Goal: Task Accomplishment & Management: Use online tool/utility

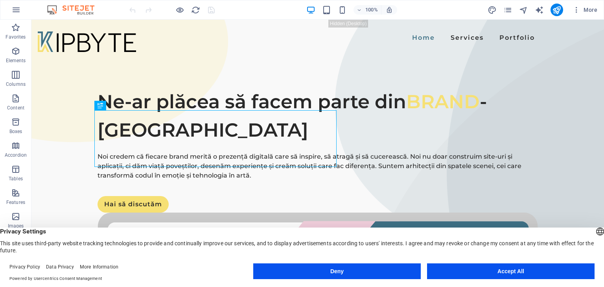
click at [513, 272] on button "Accept All" at bounding box center [510, 271] width 167 height 16
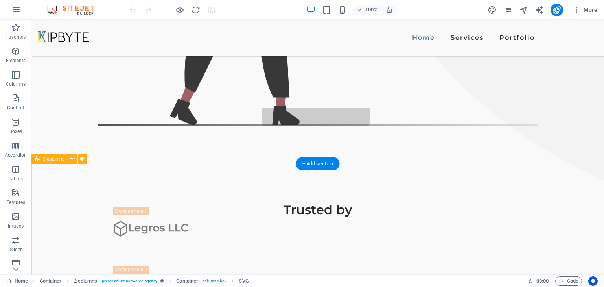
scroll to position [550, 0]
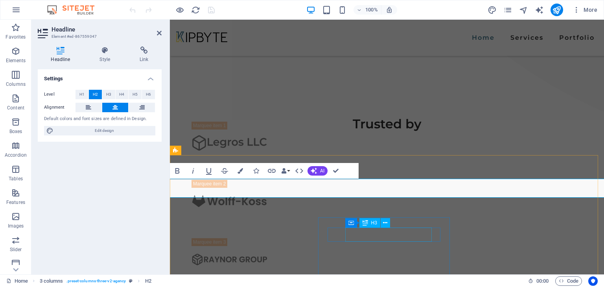
scroll to position [578, 0]
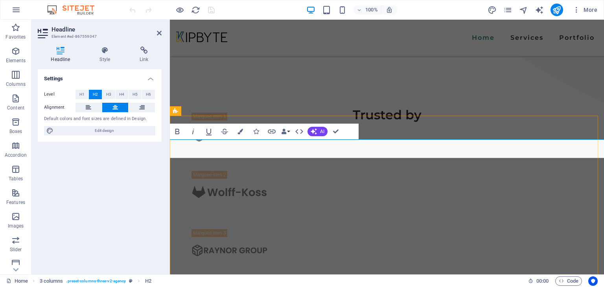
drag, startPoint x: 375, startPoint y: 150, endPoint x: 341, endPoint y: 151, distance: 33.8
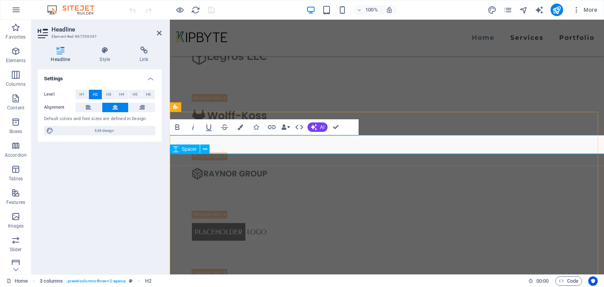
scroll to position [657, 0]
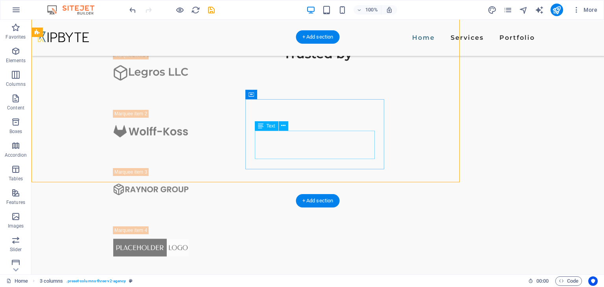
scroll to position [675, 0]
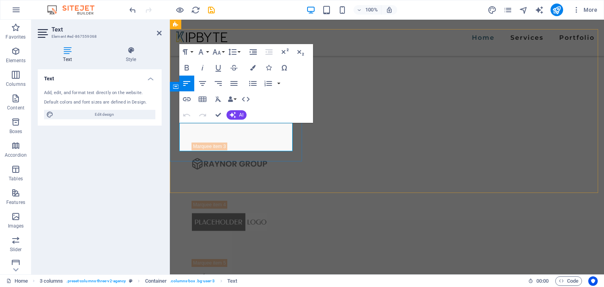
drag, startPoint x: 239, startPoint y: 140, endPoint x: 257, endPoint y: 146, distance: 19.6
drag, startPoint x: 281, startPoint y: 146, endPoint x: 167, endPoint y: 115, distance: 118.5
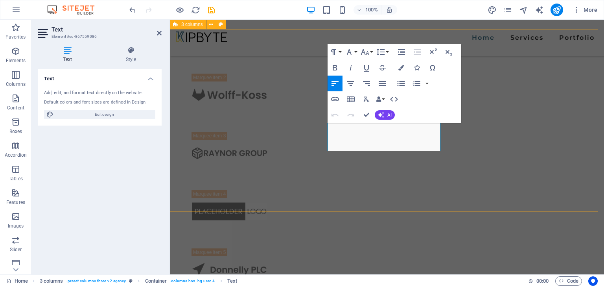
scroll to position [665, 0]
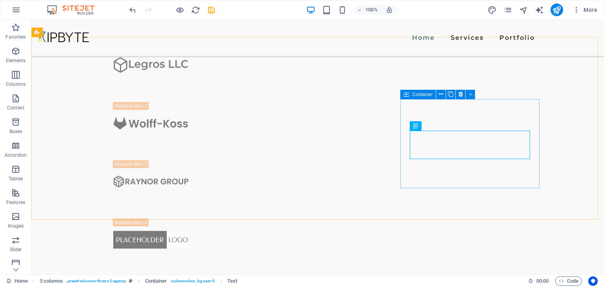
scroll to position [675, 0]
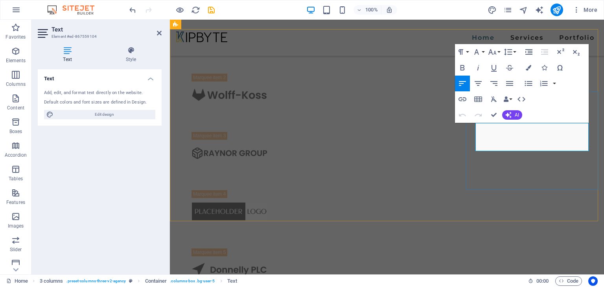
scroll to position [665, 0]
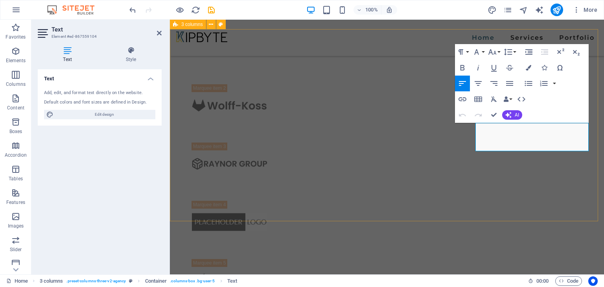
drag, startPoint x: 580, startPoint y: 147, endPoint x: 451, endPoint y: 118, distance: 132.1
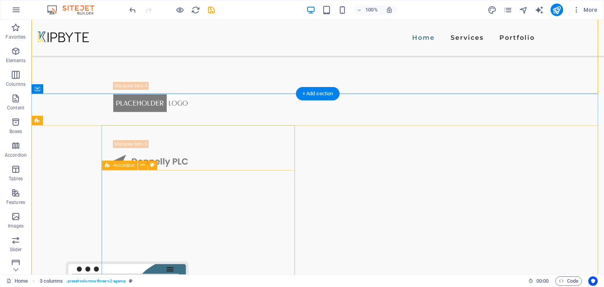
scroll to position [840, 0]
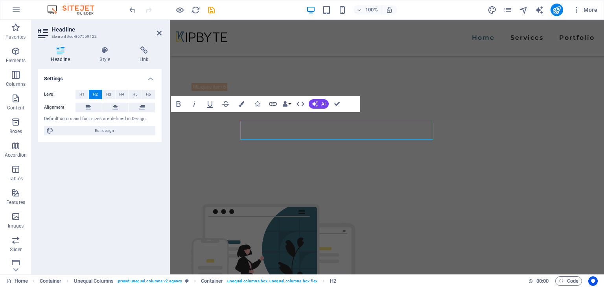
scroll to position [822, 0]
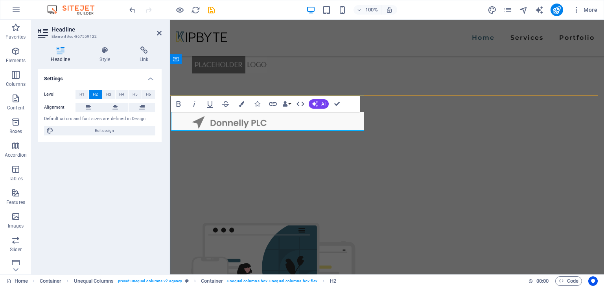
drag, startPoint x: 328, startPoint y: 121, endPoint x: 174, endPoint y: 116, distance: 154.2
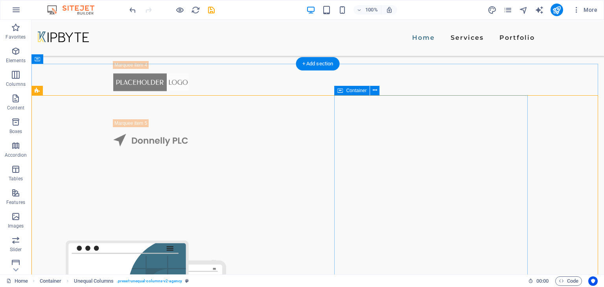
scroll to position [831, 0]
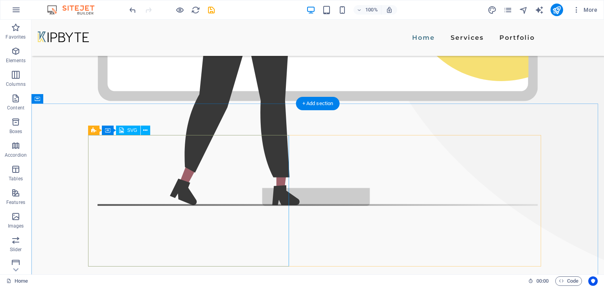
scroll to position [432, 0]
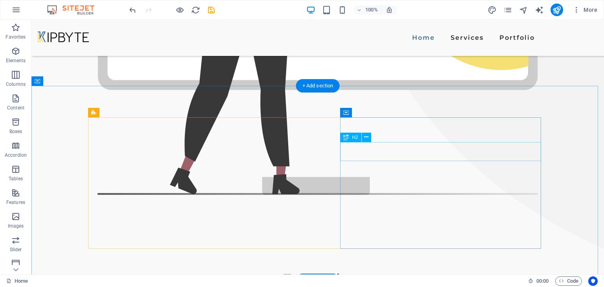
drag, startPoint x: 480, startPoint y: 151, endPoint x: 393, endPoint y: 151, distance: 86.9
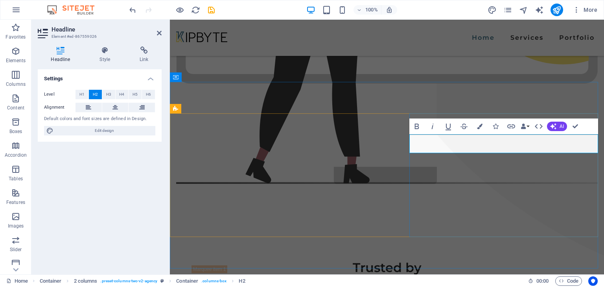
drag, startPoint x: 551, startPoint y: 142, endPoint x: 404, endPoint y: 144, distance: 146.6
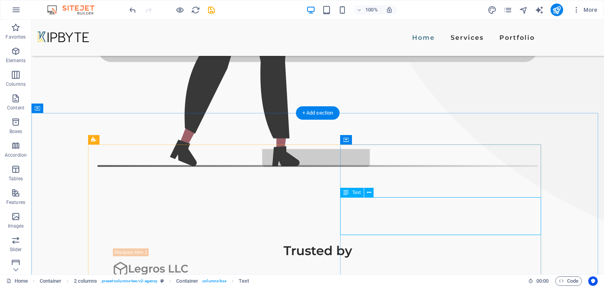
scroll to position [480, 0]
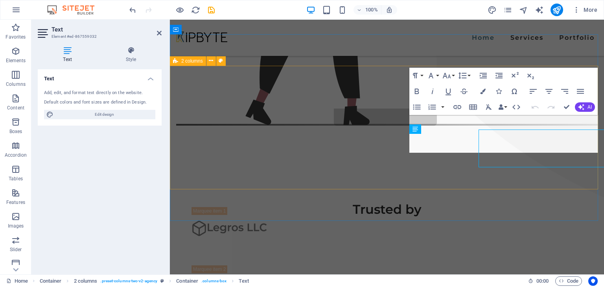
scroll to position [473, 0]
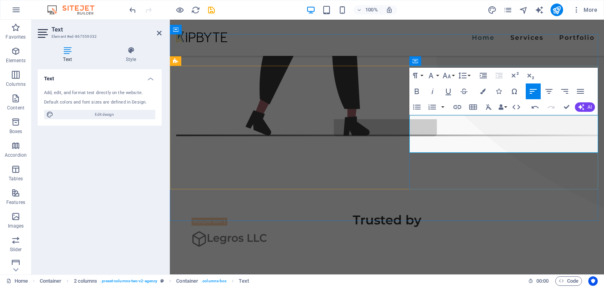
scroll to position [469, 0]
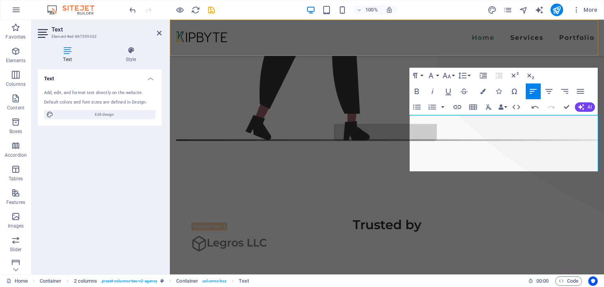
click at [494, 49] on div "Home Services Portfolio" at bounding box center [387, 38] width 434 height 36
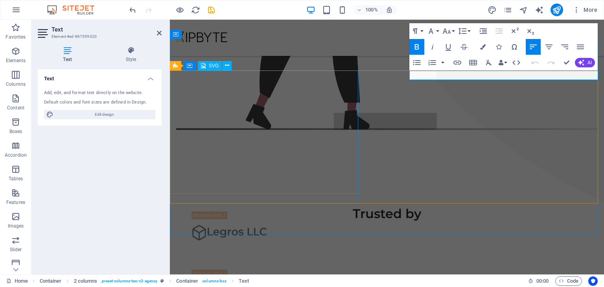
scroll to position [469, 0]
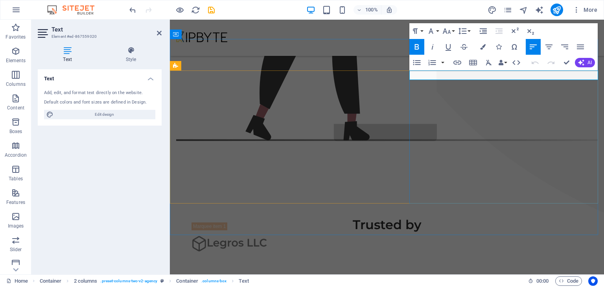
drag, startPoint x: 443, startPoint y: 73, endPoint x: 406, endPoint y: 75, distance: 37.8
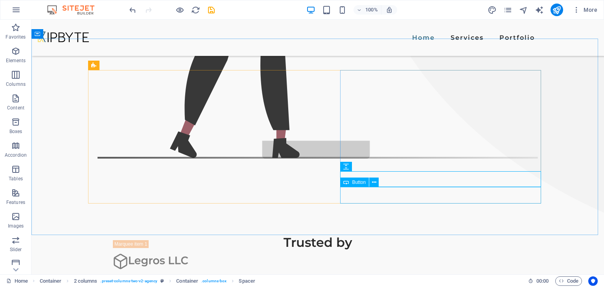
scroll to position [480, 0]
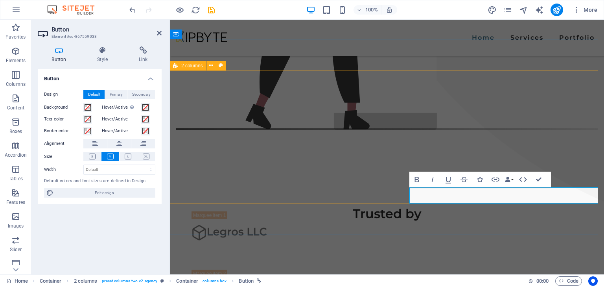
scroll to position [469, 0]
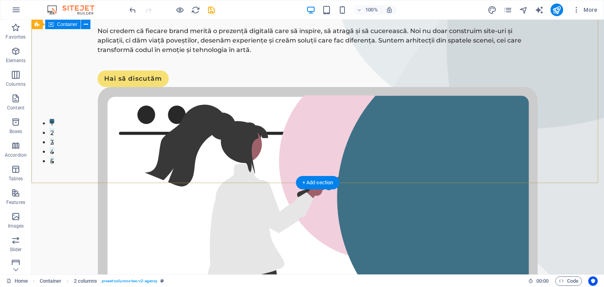
scroll to position [0, 0]
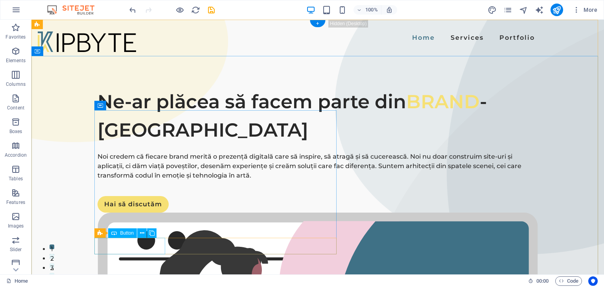
click at [140, 212] on div "Hai să discutăm" at bounding box center [317, 204] width 440 height 17
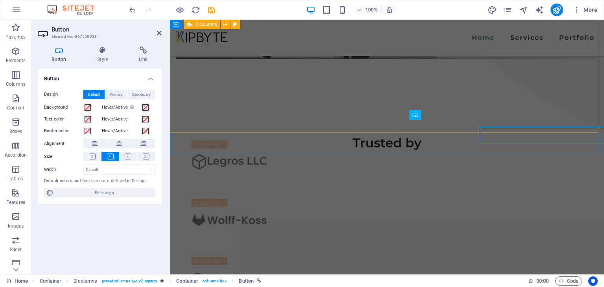
scroll to position [539, 0]
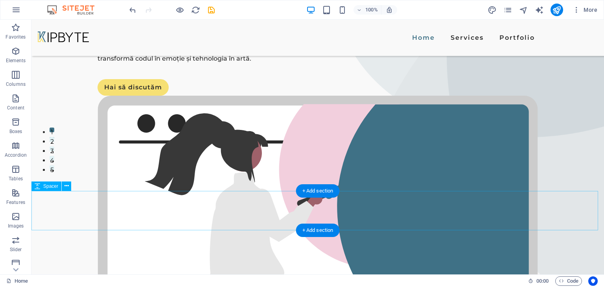
scroll to position [0, 0]
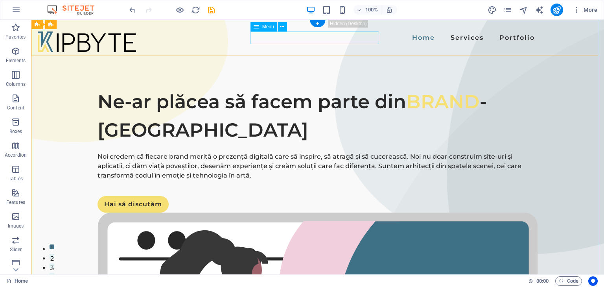
click at [305, 42] on nav "Home Services Portfolio" at bounding box center [317, 37] width 440 height 13
select select
select select "1"
select select
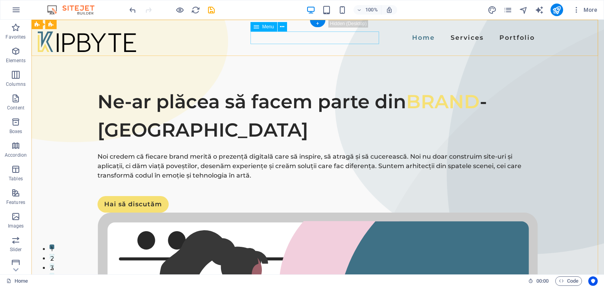
select select "2"
select select
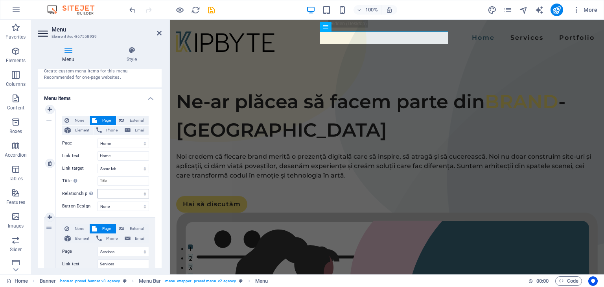
scroll to position [39, 0]
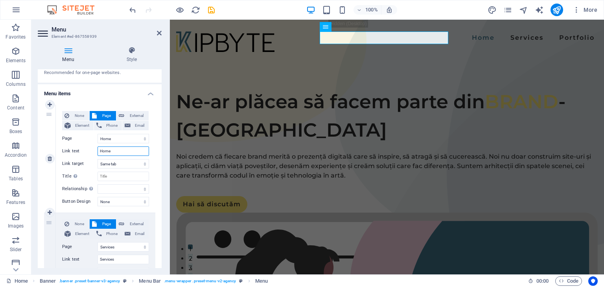
click at [129, 152] on input "Home" at bounding box center [122, 150] width 51 height 9
drag, startPoint x: 130, startPoint y: 152, endPoint x: 96, endPoint y: 153, distance: 34.6
click at [96, 153] on div "Link text Home" at bounding box center [105, 150] width 87 height 9
type input "Ac"
select select
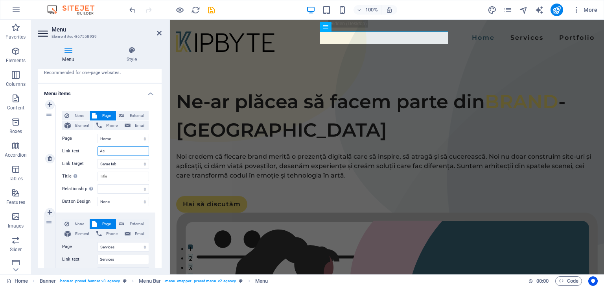
select select
type input "Acasa"
select select
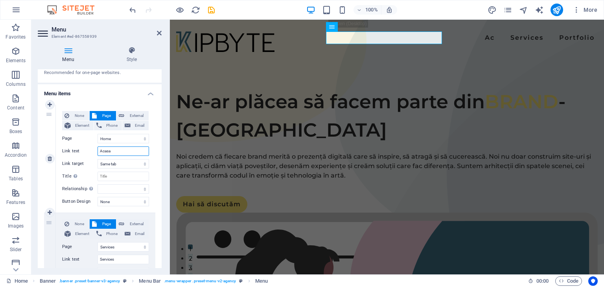
select select
type input "Acaă"
select select
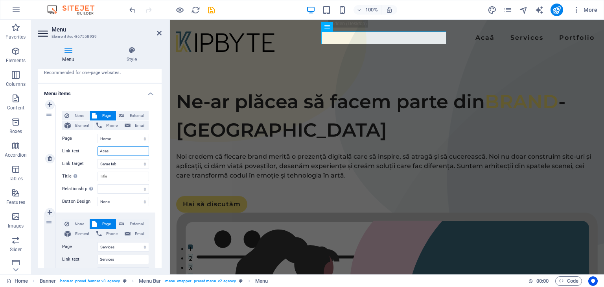
type input "Acasă"
select select
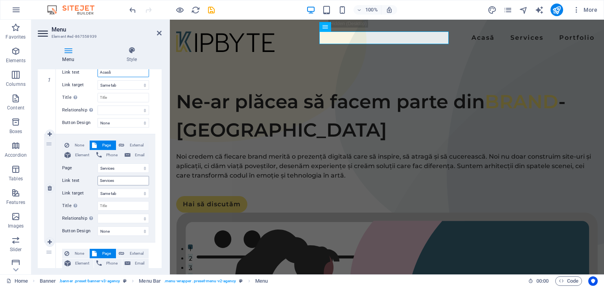
type input "Acasă"
drag, startPoint x: 120, startPoint y: 182, endPoint x: 86, endPoint y: 186, distance: 34.4
click at [86, 186] on div "None Page External Element Phone Email Page Home Services Portfolio Legal Notic…" at bounding box center [105, 181] width 87 height 83
type input "Servicii"
select select
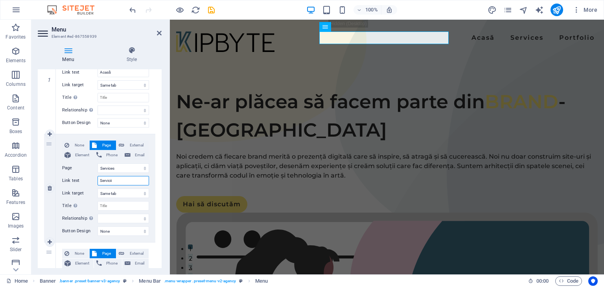
select select
type input "Servicii"
click at [416, 39] on nav "Acasă Servicii Portfolio" at bounding box center [386, 37] width 421 height 13
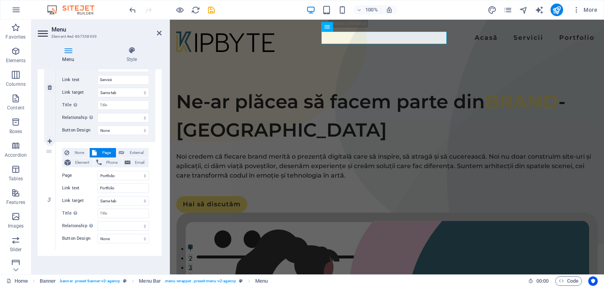
scroll to position [222, 0]
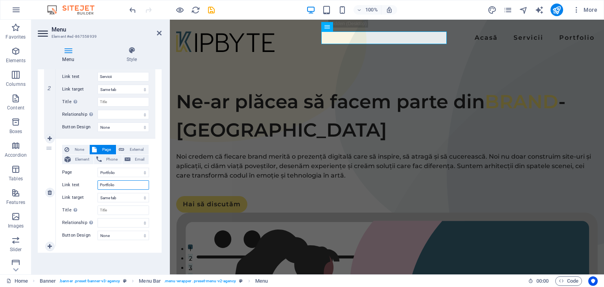
click at [120, 183] on input "Portfolio" at bounding box center [122, 184] width 51 height 9
type input "Portfoliu"
select select
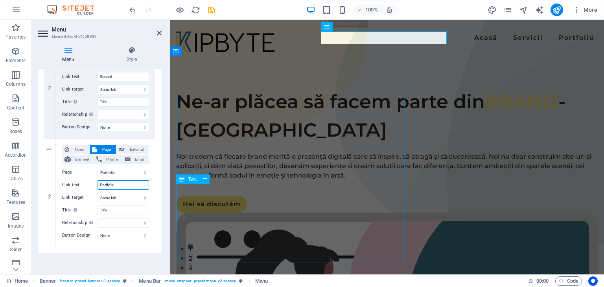
type input "Portfoliu"
click at [276, 180] on div "Noi credem că fiecare brand merită o prezență digitală care să inspire, să atra…" at bounding box center [386, 166] width 421 height 28
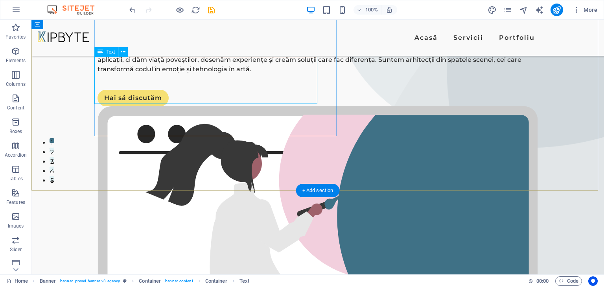
scroll to position [118, 0]
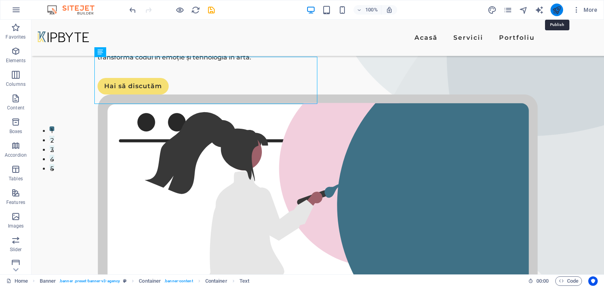
click at [554, 12] on icon "publish" at bounding box center [556, 10] width 9 height 9
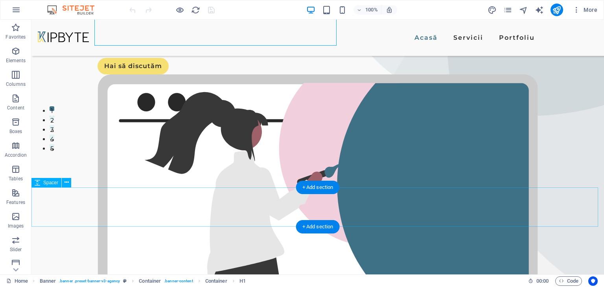
scroll to position [157, 0]
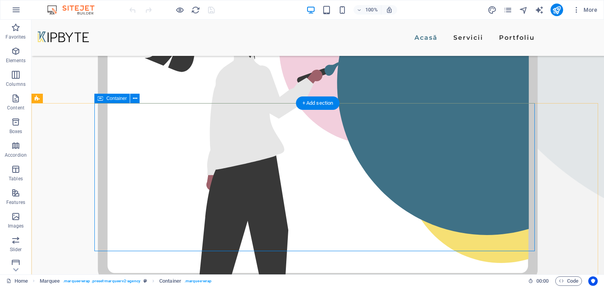
scroll to position [236, 0]
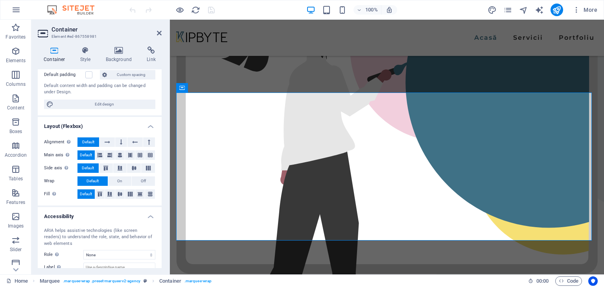
scroll to position [0, 0]
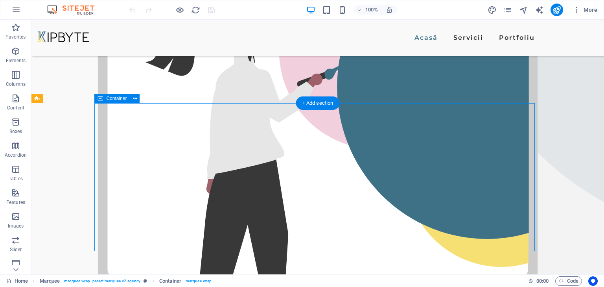
drag, startPoint x: 332, startPoint y: 110, endPoint x: 193, endPoint y: 111, distance: 138.8
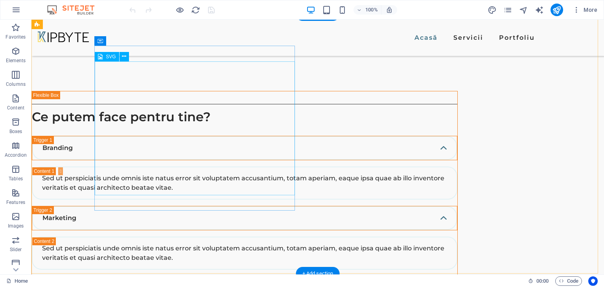
scroll to position [1690, 0]
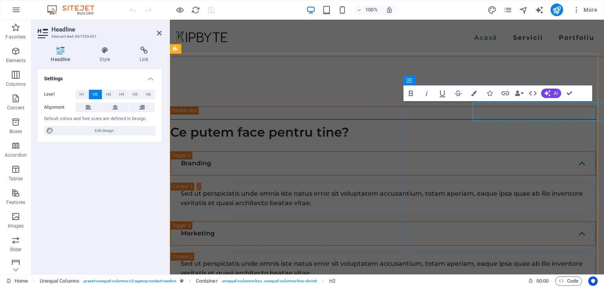
scroll to position [1687, 0]
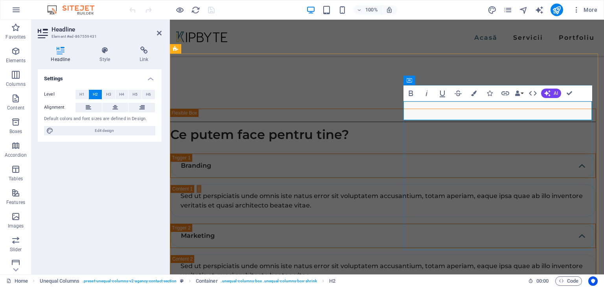
drag, startPoint x: 524, startPoint y: 110, endPoint x: 401, endPoint y: 117, distance: 123.2
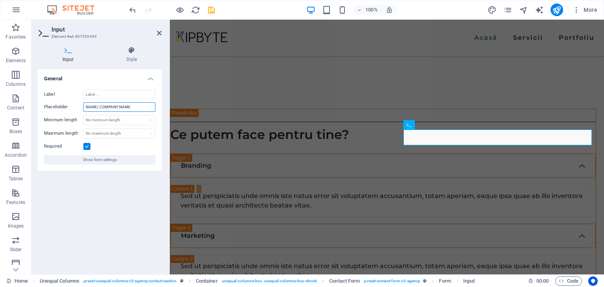
drag, startPoint x: 140, startPoint y: 106, endPoint x: 76, endPoint y: 108, distance: 64.1
click at [76, 108] on div "Placeholder NAME/ COMPANY NAME" at bounding box center [99, 106] width 111 height 9
type input "Nume/Numele companiei"
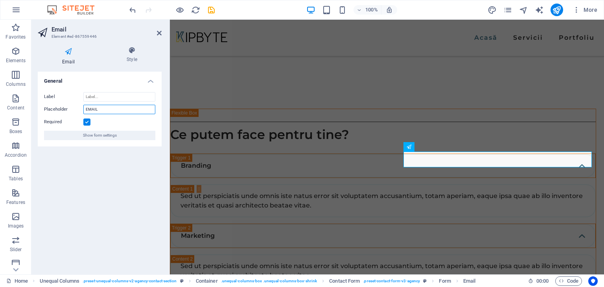
drag, startPoint x: 105, startPoint y: 104, endPoint x: 66, endPoint y: 107, distance: 39.0
click at [66, 107] on div "Placeholder EMAIL" at bounding box center [99, 109] width 111 height 9
type input "Email"
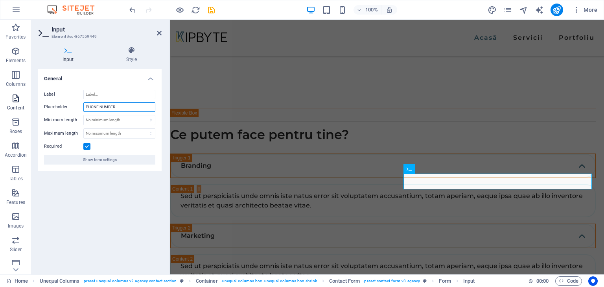
drag, startPoint x: 130, startPoint y: 105, endPoint x: 0, endPoint y: 96, distance: 130.1
click at [0, 96] on section "Favorites Elements Columns Content Boxes Accordion Tables Features Images Slide…" at bounding box center [302, 147] width 604 height 254
type input "Număr telefon"
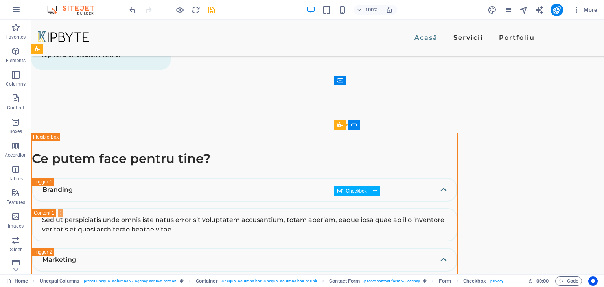
scroll to position [1690, 0]
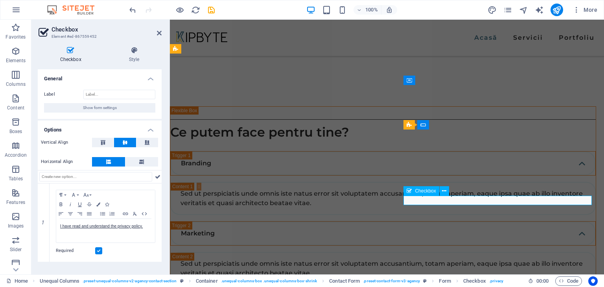
scroll to position [1687, 0]
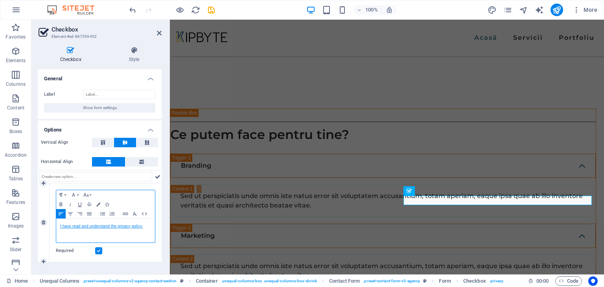
click at [139, 225] on link "I have read and understand the privacy policy." at bounding box center [101, 226] width 83 height 4
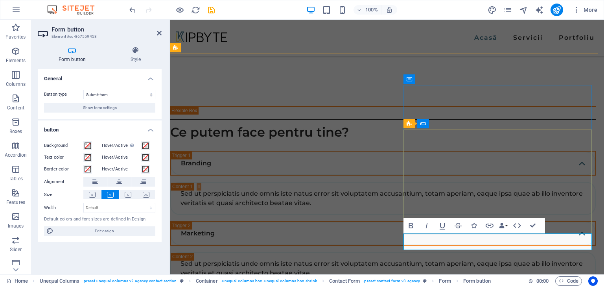
scroll to position [1687, 0]
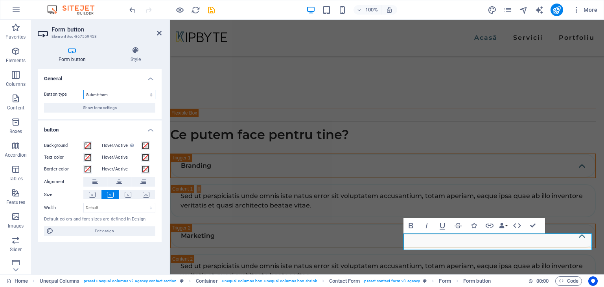
click at [115, 95] on select "Submit form Reset form No action" at bounding box center [119, 94] width 72 height 9
click at [116, 107] on span "Show form settings" at bounding box center [100, 107] width 34 height 9
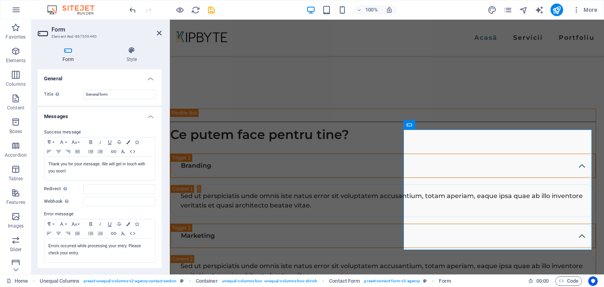
scroll to position [0, 0]
click at [132, 58] on h4 "Style" at bounding box center [132, 54] width 60 height 17
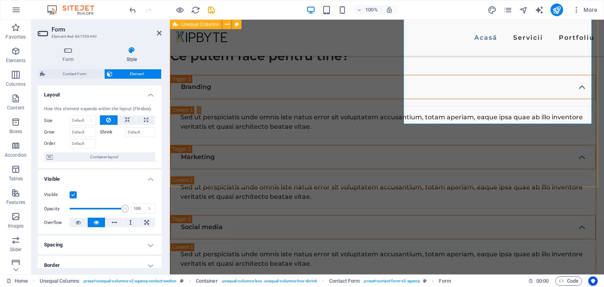
scroll to position [1913, 0]
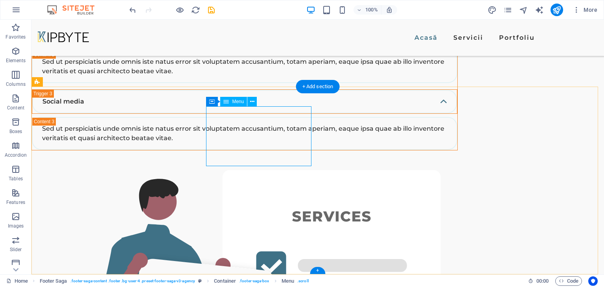
select select
select select "1"
select select
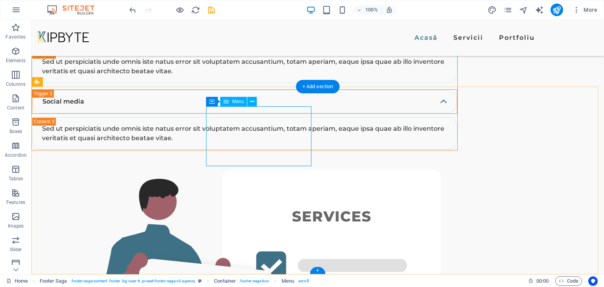
select select "2"
select select
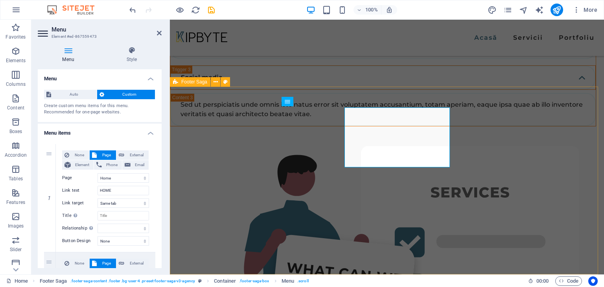
scroll to position [1913, 0]
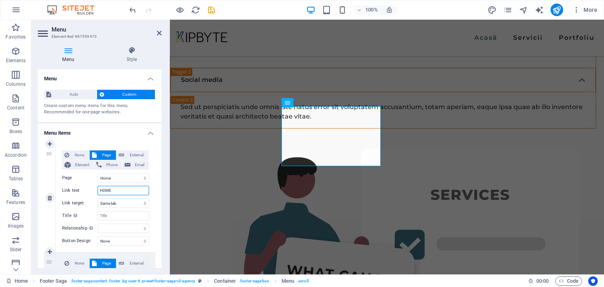
drag, startPoint x: 129, startPoint y: 191, endPoint x: 89, endPoint y: 191, distance: 40.1
click at [89, 191] on div "Link text HOME" at bounding box center [105, 190] width 87 height 9
type input "A"
select select
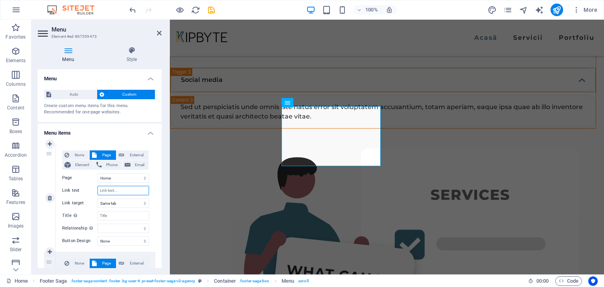
select select
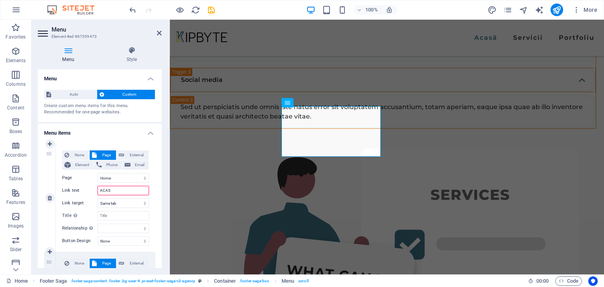
type input "ACASĂ"
select select
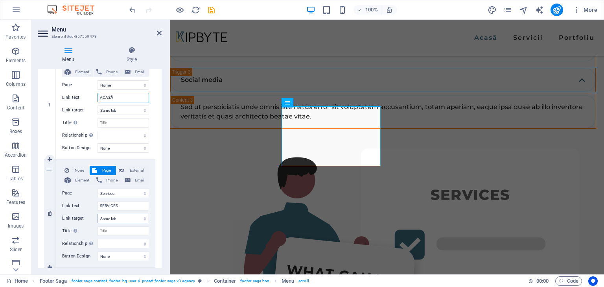
scroll to position [118, 0]
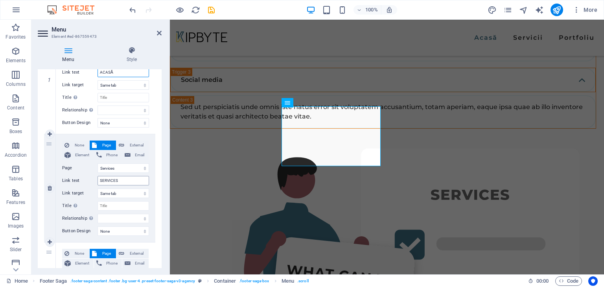
type input "ACASĂ"
drag, startPoint x: 122, startPoint y: 182, endPoint x: 81, endPoint y: 175, distance: 41.9
click at [81, 175] on div "None Page External Element Phone Email Page Home Services Portfolio Legal Notic…" at bounding box center [105, 181] width 87 height 83
type input "SER"
select select
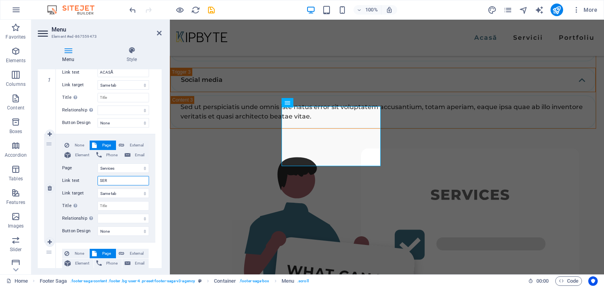
select select
type input "SERVICII"
select select
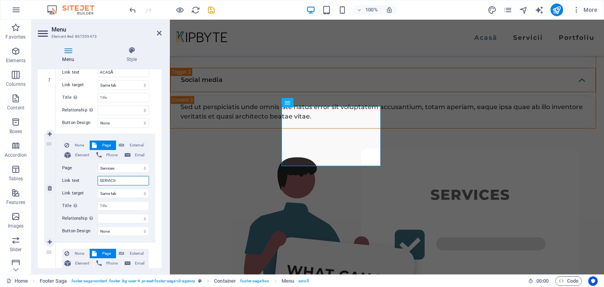
select select
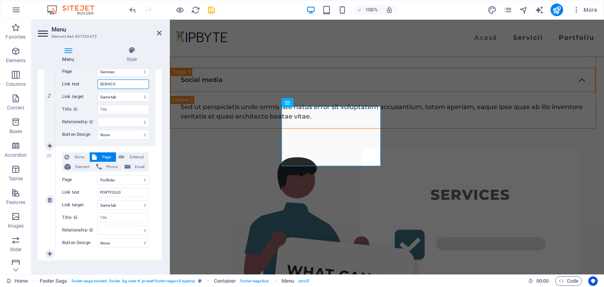
scroll to position [222, 0]
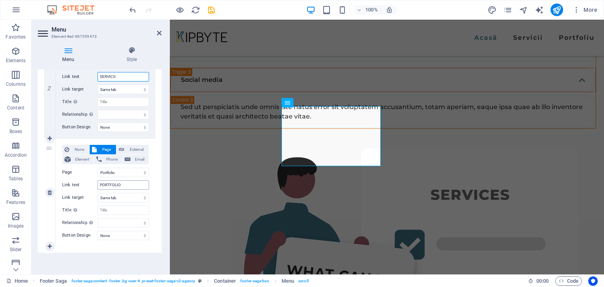
type input "SERVICII"
click at [113, 185] on input "PORTFOLIO" at bounding box center [122, 184] width 51 height 9
drag, startPoint x: 138, startPoint y: 184, endPoint x: 74, endPoint y: 180, distance: 64.6
click at [74, 180] on div "Link text PORTFOLIO" at bounding box center [105, 184] width 87 height 9
type input "PORTOFOLIU"
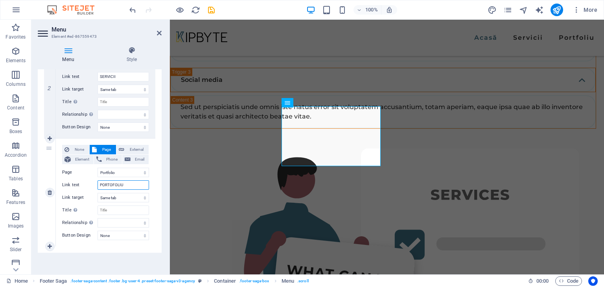
select select
type input "PORTOFOLIU"
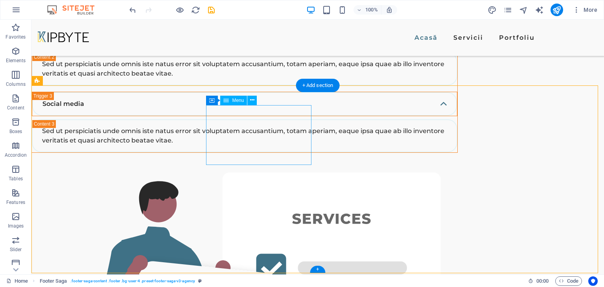
scroll to position [1915, 0]
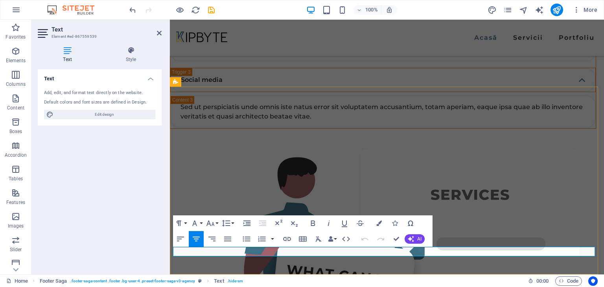
drag, startPoint x: 442, startPoint y: 252, endPoint x: 390, endPoint y: 255, distance: 52.0
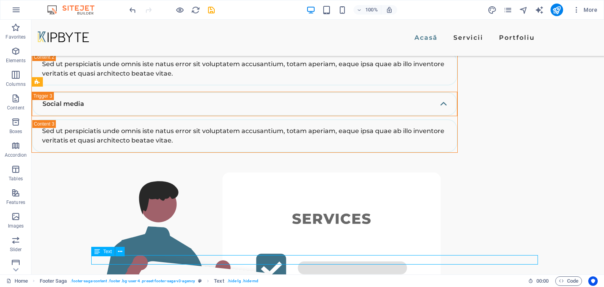
scroll to position [1915, 0]
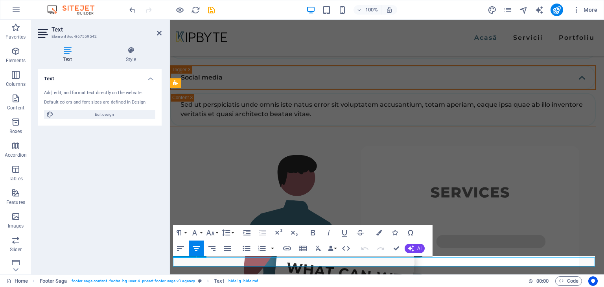
scroll to position [1913, 0]
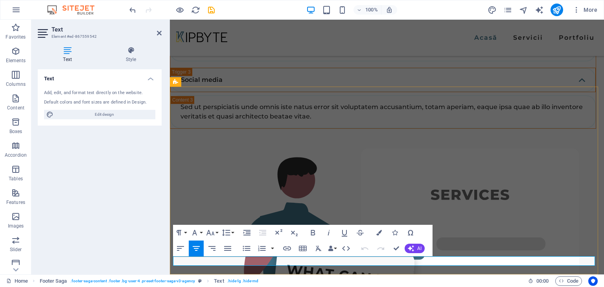
drag, startPoint x: 396, startPoint y: 261, endPoint x: 403, endPoint y: 261, distance: 7.1
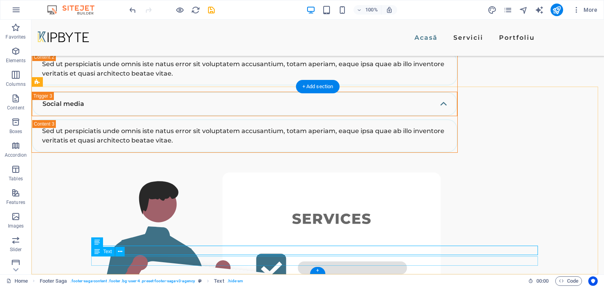
scroll to position [1915, 0]
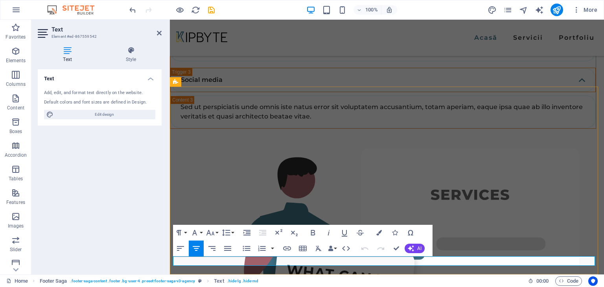
drag, startPoint x: 445, startPoint y: 261, endPoint x: 332, endPoint y: 263, distance: 112.4
drag, startPoint x: 409, startPoint y: 264, endPoint x: 524, endPoint y: 274, distance: 115.2
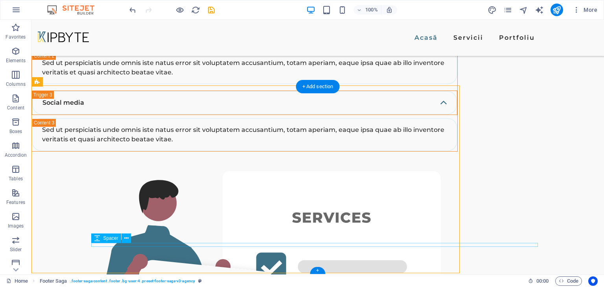
scroll to position [1915, 0]
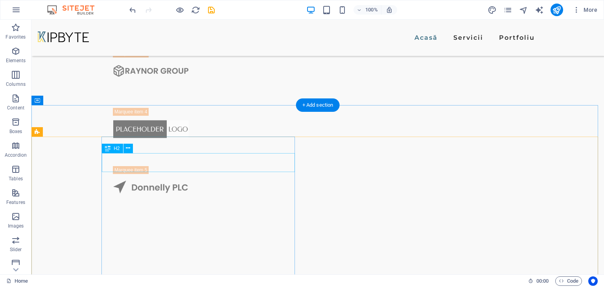
scroll to position [815, 0]
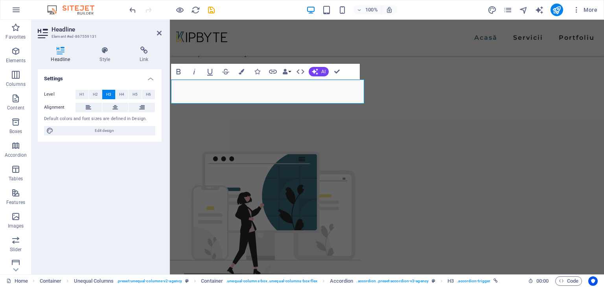
scroll to position [892, 0]
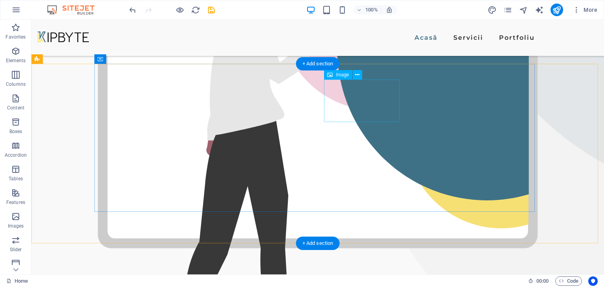
scroll to position [275, 0]
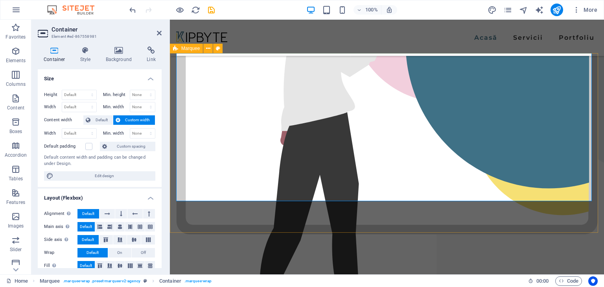
click at [179, 50] on div "Marquee" at bounding box center [186, 48] width 33 height 9
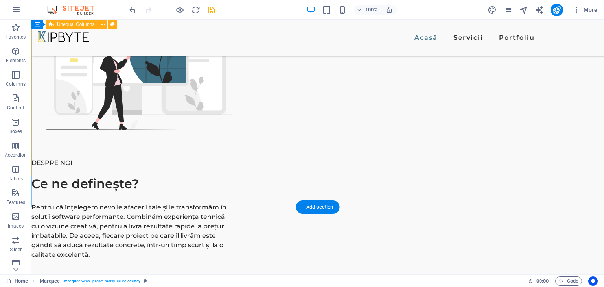
scroll to position [826, 0]
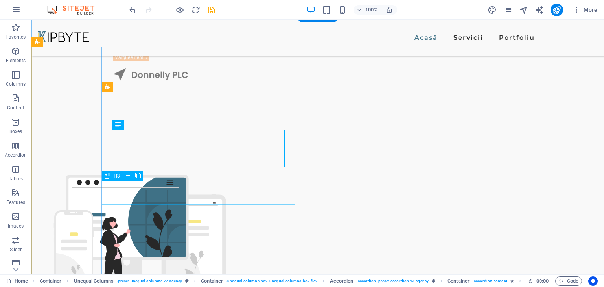
scroll to position [904, 0]
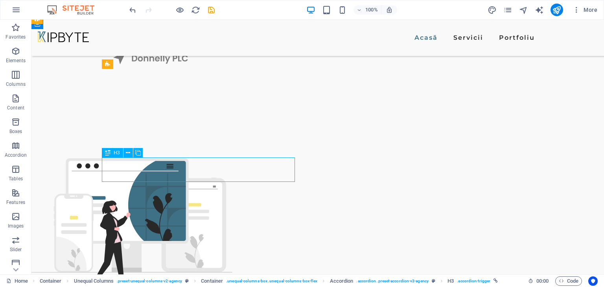
drag, startPoint x: 145, startPoint y: 169, endPoint x: 141, endPoint y: 169, distance: 4.0
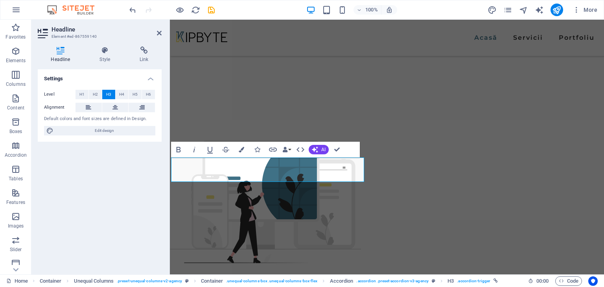
scroll to position [903, 0]
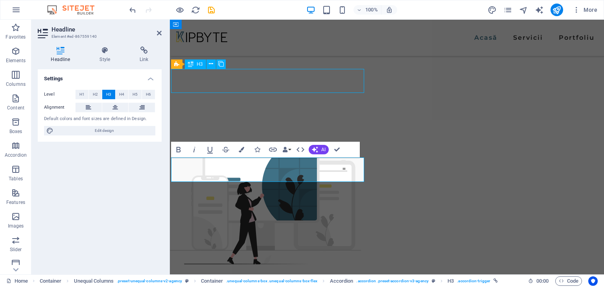
scroll to position [904, 0]
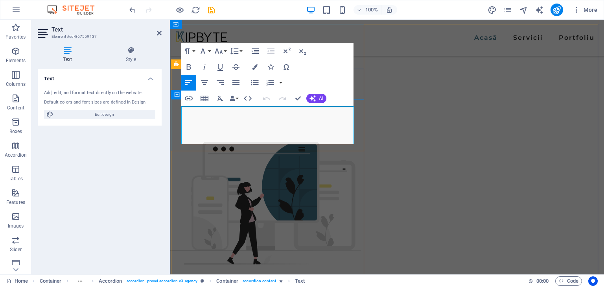
drag, startPoint x: 233, startPoint y: 138, endPoint x: 172, endPoint y: 110, distance: 67.0
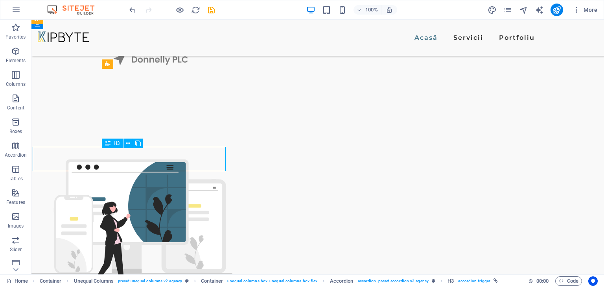
scroll to position [904, 0]
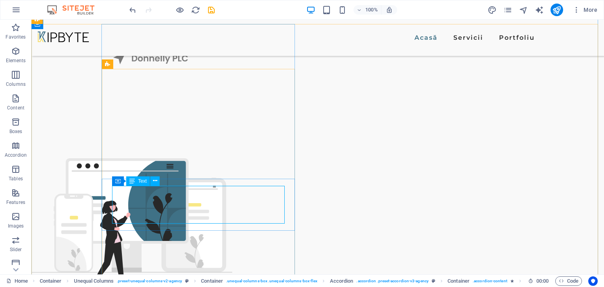
drag, startPoint x: 165, startPoint y: 210, endPoint x: 197, endPoint y: 230, distance: 37.5
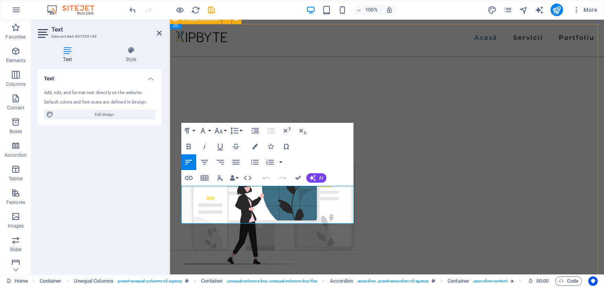
drag, startPoint x: 223, startPoint y: 218, endPoint x: 170, endPoint y: 182, distance: 64.5
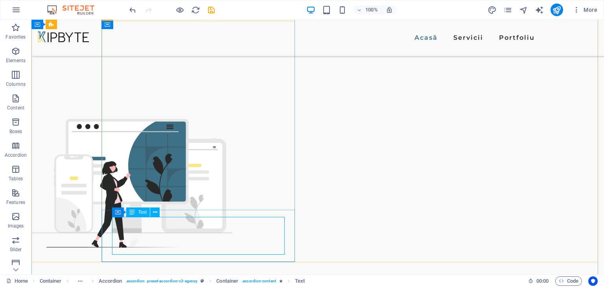
scroll to position [983, 0]
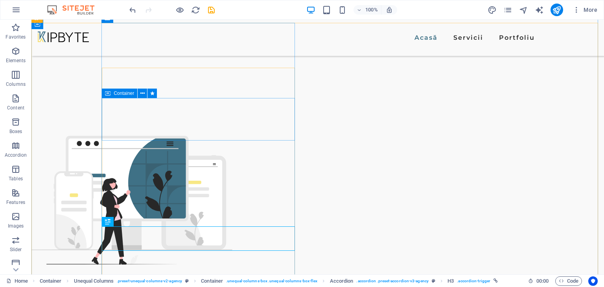
scroll to position [943, 0]
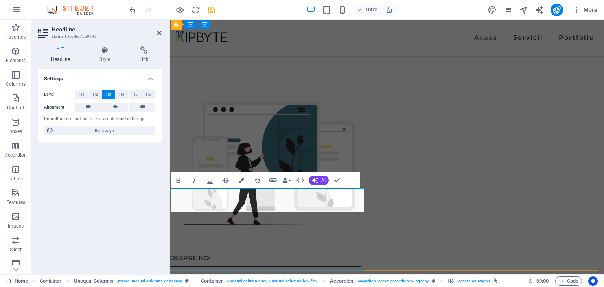
drag, startPoint x: 230, startPoint y: 198, endPoint x: 159, endPoint y: 199, distance: 70.8
drag, startPoint x: 259, startPoint y: 256, endPoint x: 395, endPoint y: 256, distance: 136.8
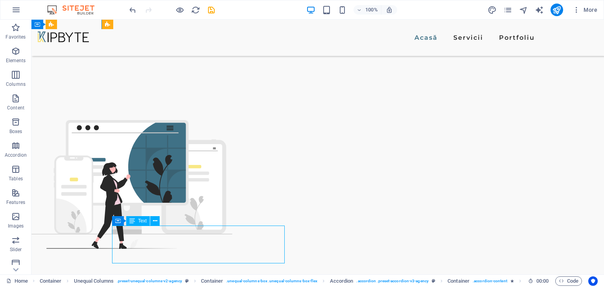
scroll to position [943, 0]
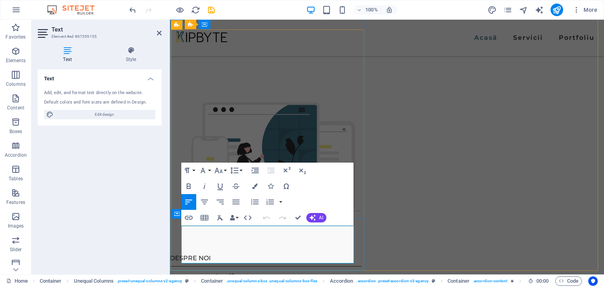
drag, startPoint x: 234, startPoint y: 256, endPoint x: 155, endPoint y: 221, distance: 86.4
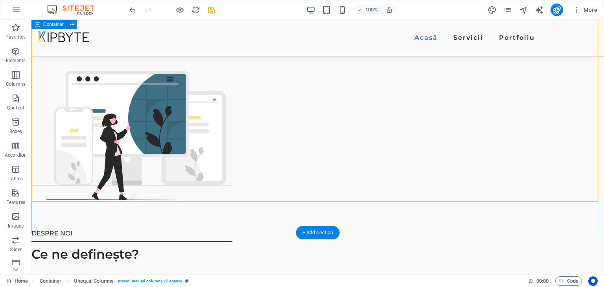
scroll to position [1022, 0]
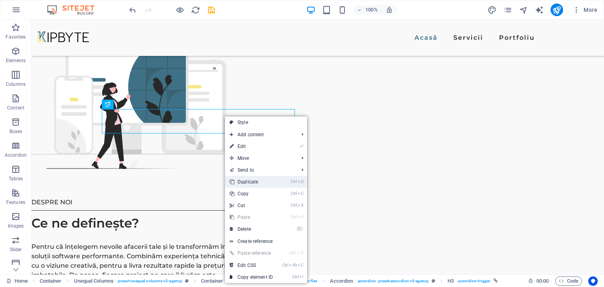
click at [243, 183] on link "Ctrl D Duplicate" at bounding box center [251, 182] width 53 height 12
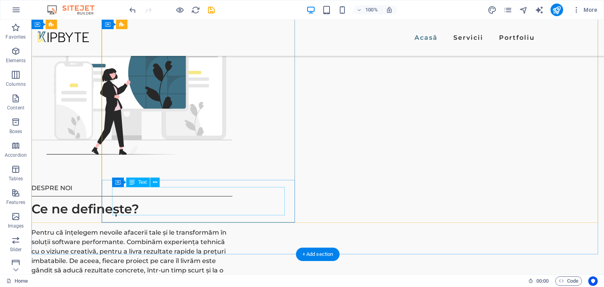
scroll to position [1061, 0]
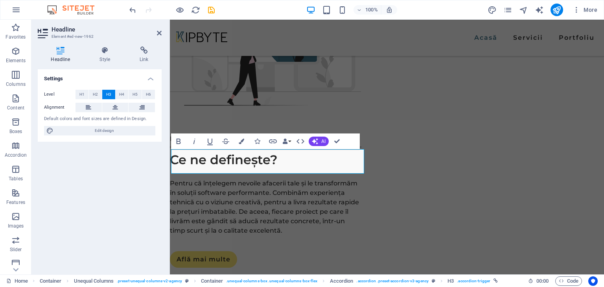
scroll to position [1060, 0]
drag, startPoint x: 227, startPoint y: 161, endPoint x: 336, endPoint y: 177, distance: 110.0
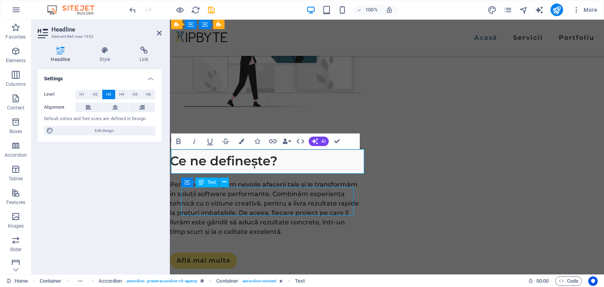
scroll to position [1061, 0]
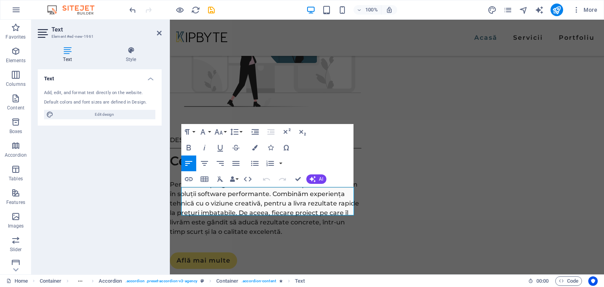
drag, startPoint x: 306, startPoint y: 210, endPoint x: 322, endPoint y: 208, distance: 16.3
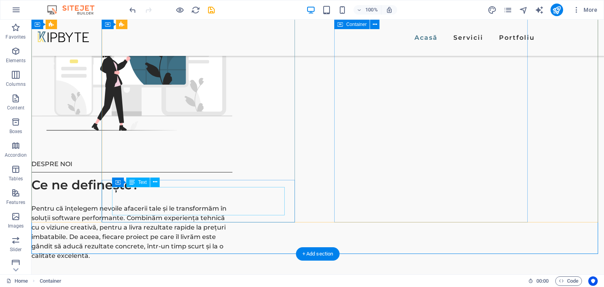
scroll to position [1061, 0]
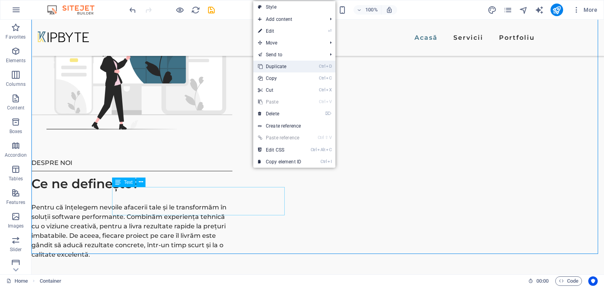
click at [278, 68] on link "Ctrl D Duplicate" at bounding box center [279, 67] width 53 height 12
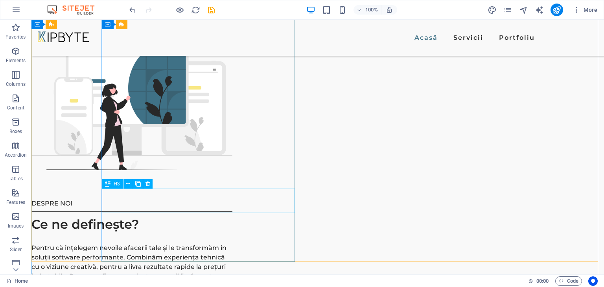
scroll to position [1022, 0]
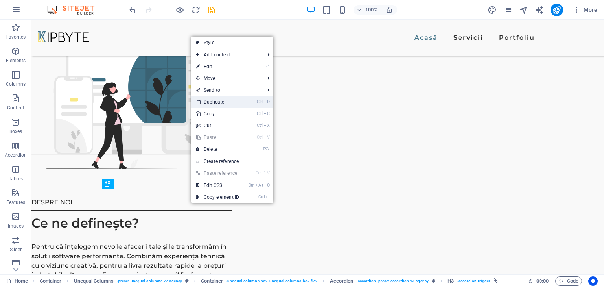
click at [228, 106] on link "Ctrl D Duplicate" at bounding box center [217, 102] width 53 height 12
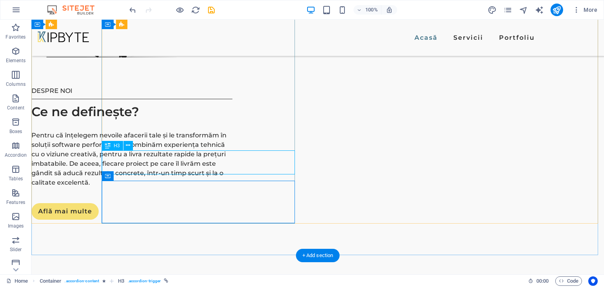
scroll to position [1140, 0]
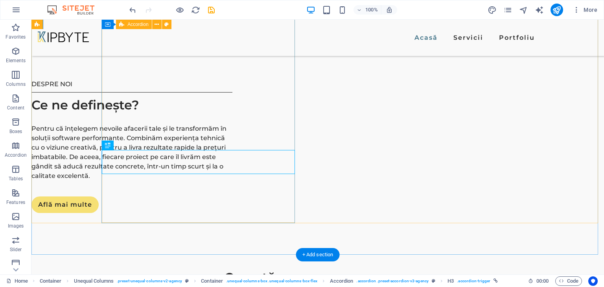
drag, startPoint x: 172, startPoint y: 175, endPoint x: 172, endPoint y: 165, distance: 10.2
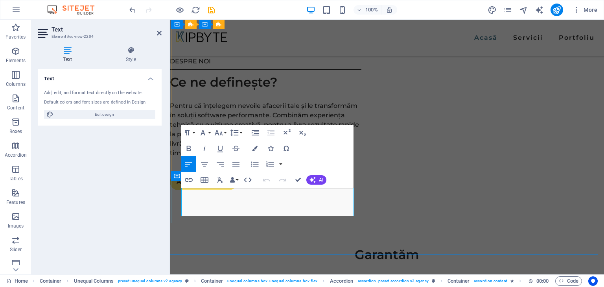
drag, startPoint x: 281, startPoint y: 210, endPoint x: 176, endPoint y: 191, distance: 106.9
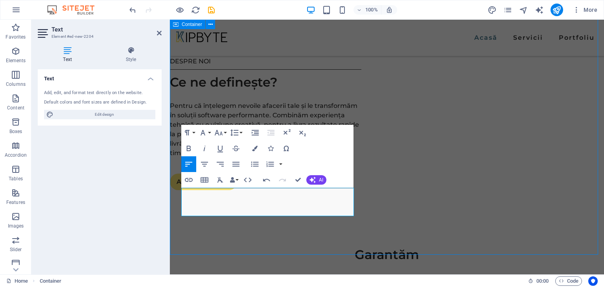
scroll to position [1140, 0]
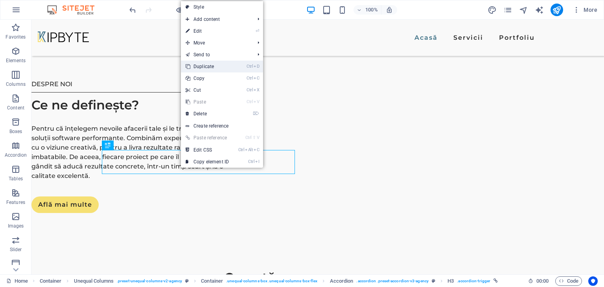
click at [195, 69] on link "Ctrl D Duplicate" at bounding box center [207, 67] width 53 height 12
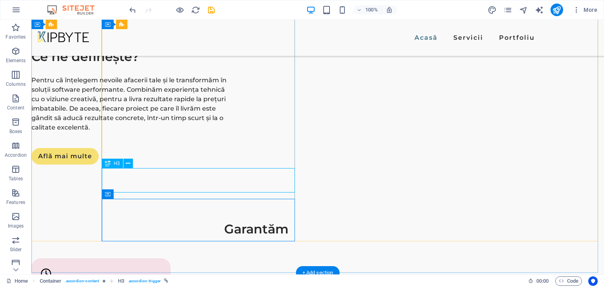
scroll to position [1219, 0]
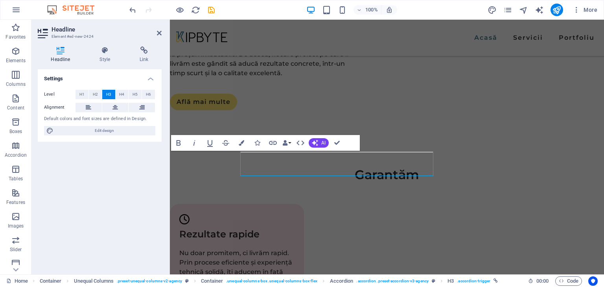
scroll to position [1217, 0]
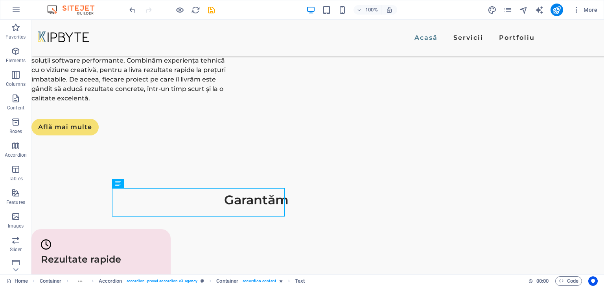
scroll to position [1219, 0]
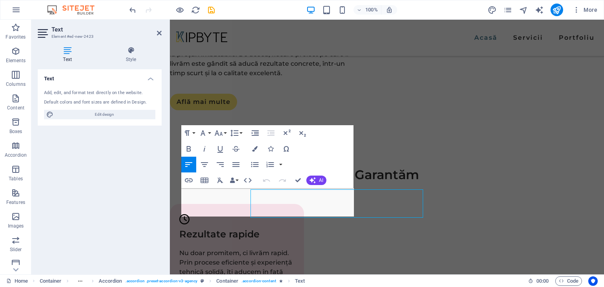
scroll to position [1217, 0]
drag, startPoint x: 275, startPoint y: 212, endPoint x: 169, endPoint y: 193, distance: 107.4
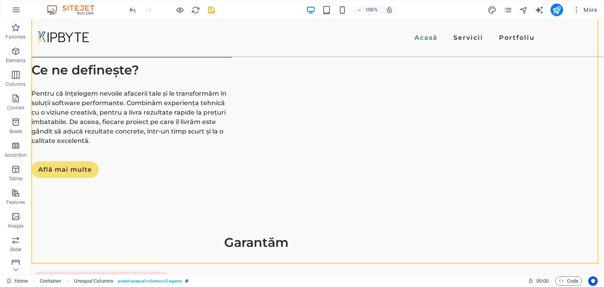
scroll to position [1179, 0]
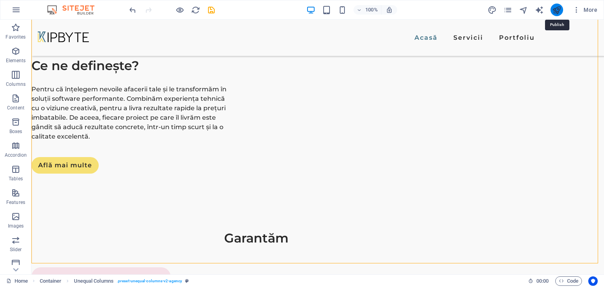
click at [558, 11] on icon "publish" at bounding box center [556, 10] width 9 height 9
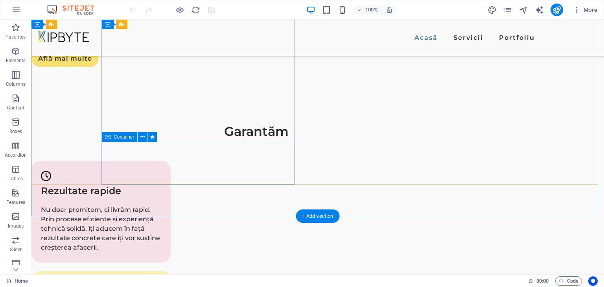
scroll to position [1297, 0]
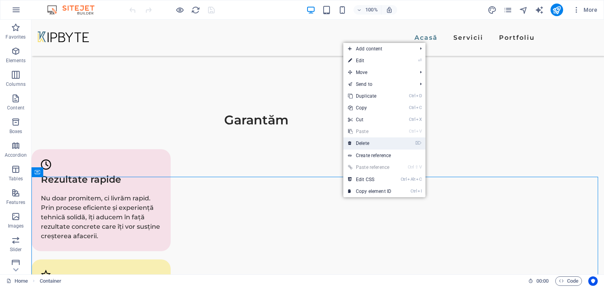
click at [373, 143] on link "⌦ Delete" at bounding box center [369, 143] width 53 height 12
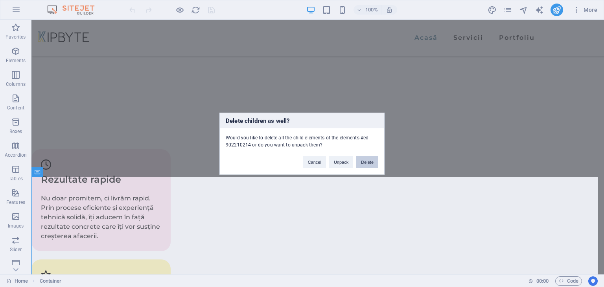
drag, startPoint x: 364, startPoint y: 162, endPoint x: 332, endPoint y: 143, distance: 37.4
click at [364, 162] on button "Delete" at bounding box center [367, 162] width 22 height 12
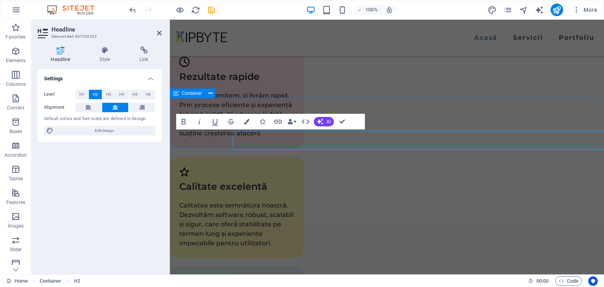
scroll to position [1374, 0]
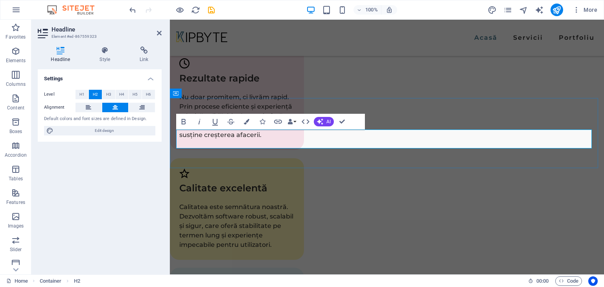
drag, startPoint x: 452, startPoint y: 140, endPoint x: 318, endPoint y: 140, distance: 134.0
copy h2 "What people say"
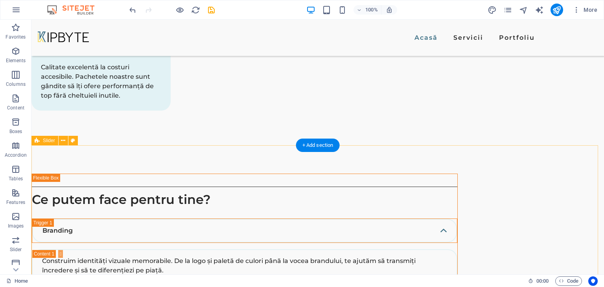
scroll to position [1651, 0]
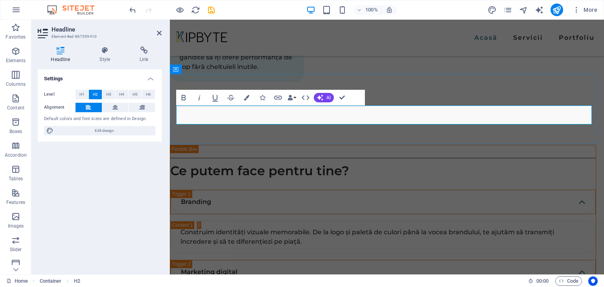
drag, startPoint x: 283, startPoint y: 116, endPoint x: 176, endPoint y: 110, distance: 107.1
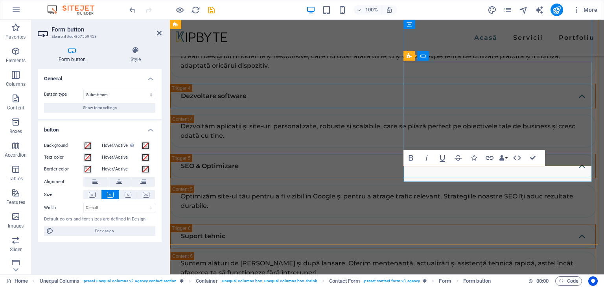
scroll to position [1964, 0]
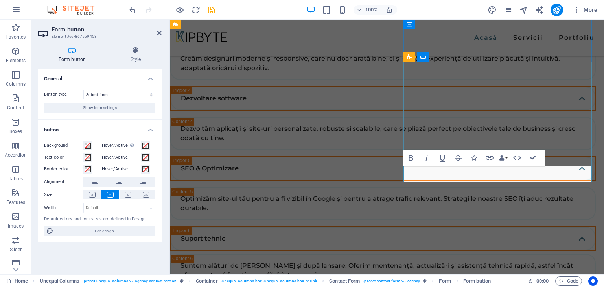
drag, startPoint x: 505, startPoint y: 174, endPoint x: 509, endPoint y: 174, distance: 4.3
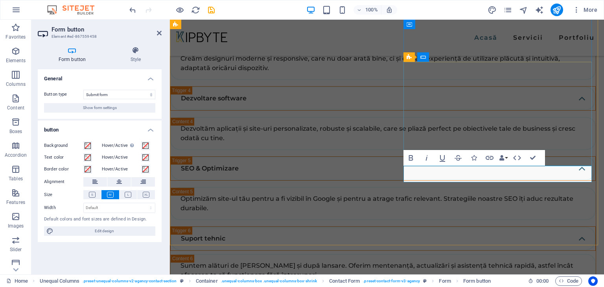
type button "Submit"
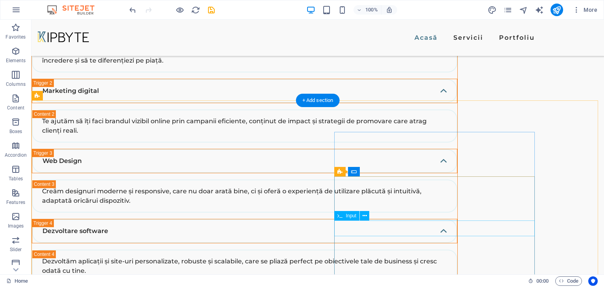
scroll to position [1852, 0]
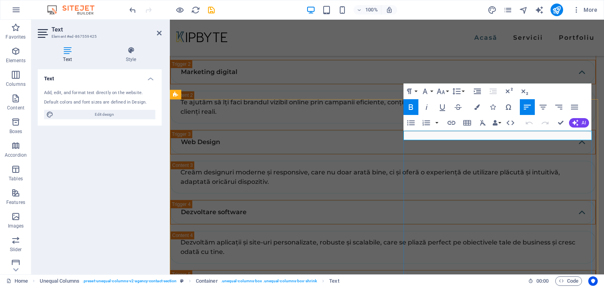
drag, startPoint x: 473, startPoint y: 133, endPoint x: 427, endPoint y: 138, distance: 46.7
drag, startPoint x: 560, startPoint y: 122, endPoint x: 528, endPoint y: 105, distance: 36.6
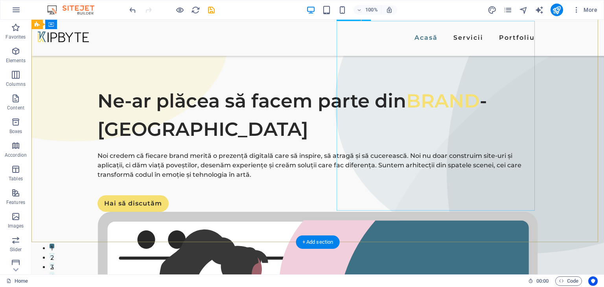
scroll to position [0, 0]
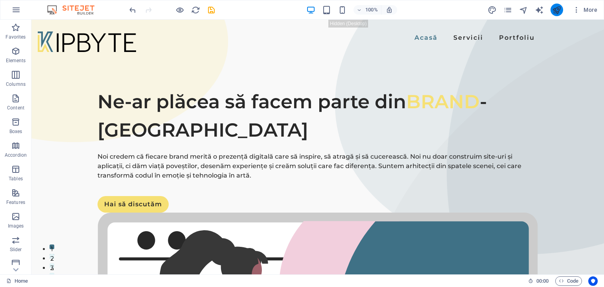
click at [560, 12] on icon "publish" at bounding box center [556, 10] width 9 height 9
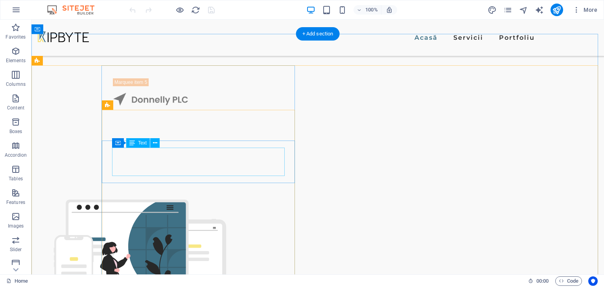
scroll to position [862, 0]
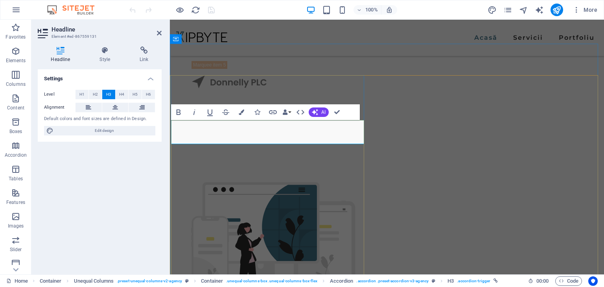
scroll to position [852, 0]
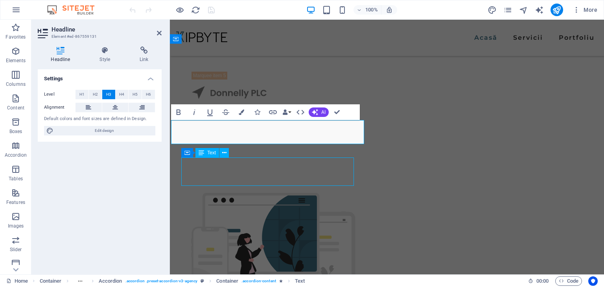
scroll to position [862, 0]
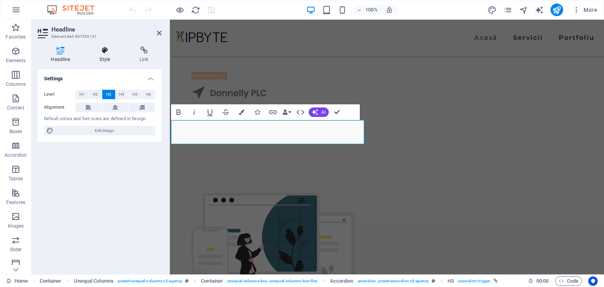
click at [102, 55] on h4 "Style" at bounding box center [106, 54] width 40 height 17
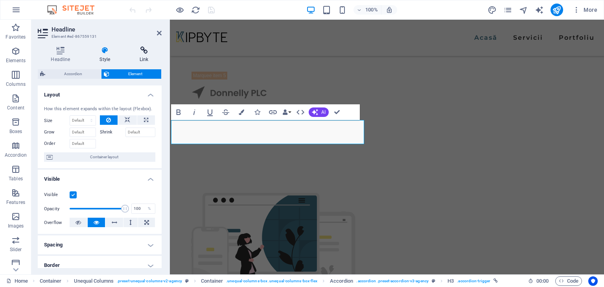
click at [149, 61] on h4 "Link" at bounding box center [144, 54] width 35 height 17
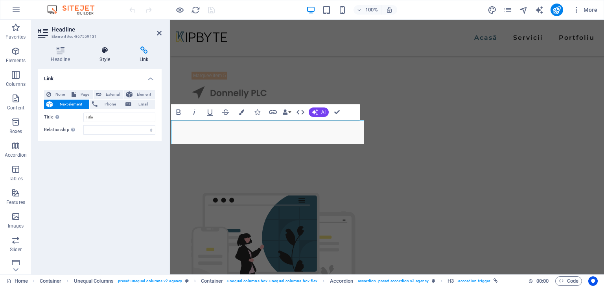
click at [95, 54] on h4 "Style" at bounding box center [106, 54] width 40 height 17
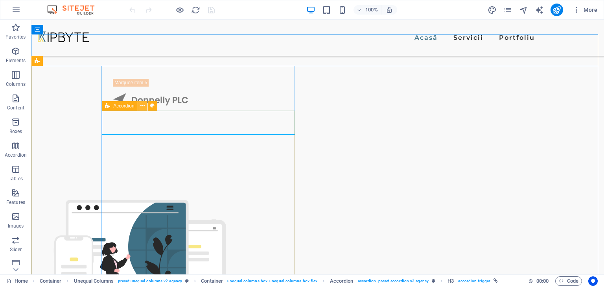
click at [142, 107] on icon at bounding box center [142, 105] width 4 height 8
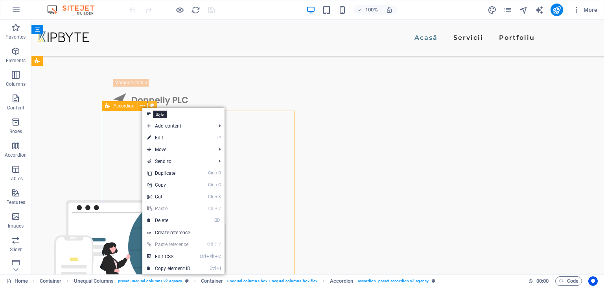
click at [151, 106] on icon at bounding box center [152, 105] width 4 height 8
select select "rem"
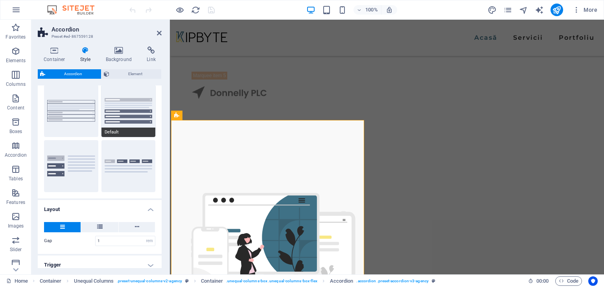
scroll to position [78, 0]
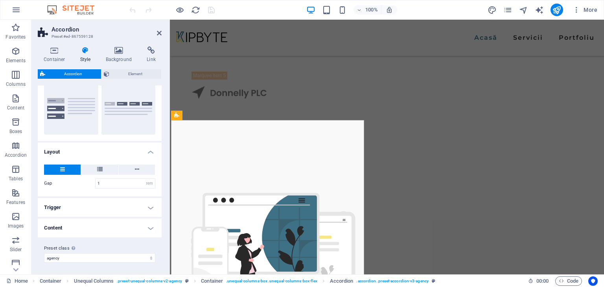
click at [149, 206] on h4 "Trigger" at bounding box center [100, 207] width 124 height 19
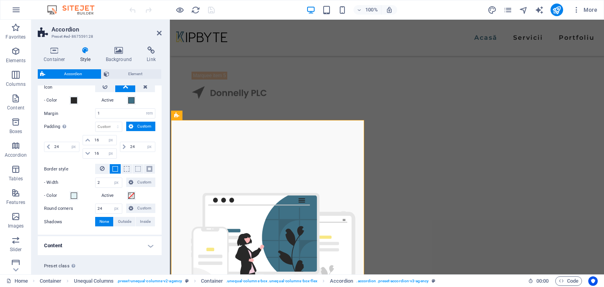
scroll to position [293, 0]
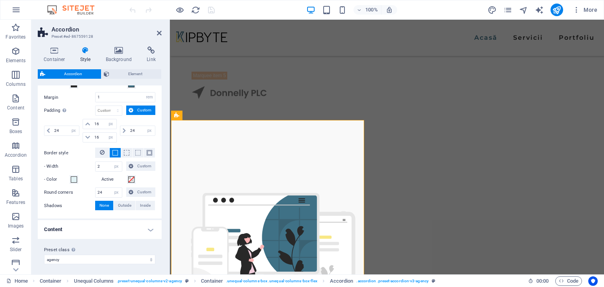
click at [134, 222] on h4 "Content" at bounding box center [100, 229] width 124 height 19
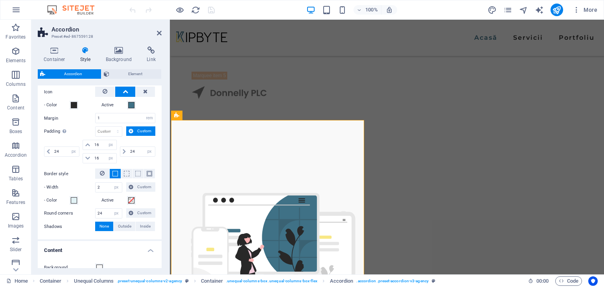
scroll to position [272, 0]
click at [161, 33] on icon at bounding box center [159, 33] width 5 height 6
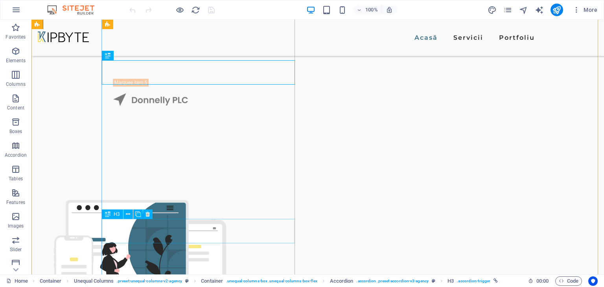
scroll to position [994, 0]
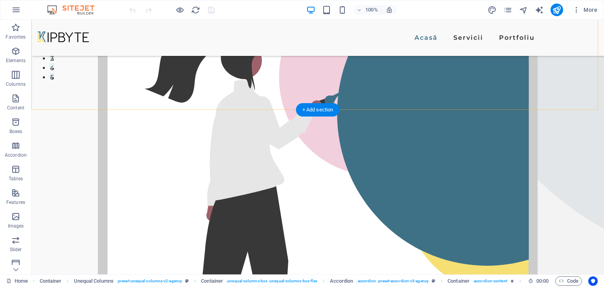
scroll to position [210, 0]
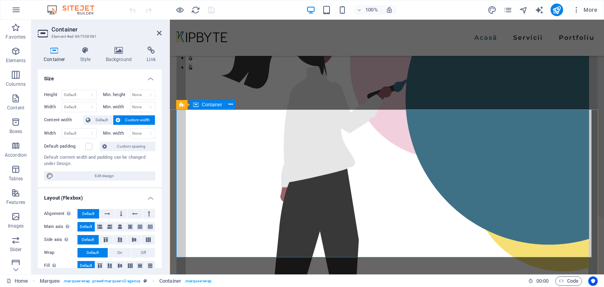
click at [83, 51] on icon at bounding box center [85, 50] width 22 height 8
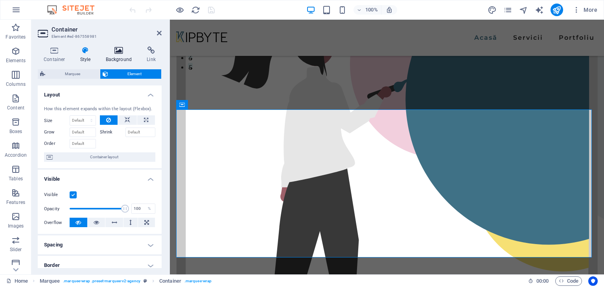
click at [118, 48] on icon at bounding box center [119, 50] width 38 height 8
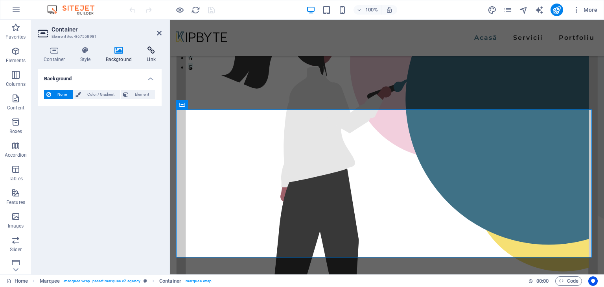
click at [142, 46] on icon at bounding box center [151, 50] width 21 height 8
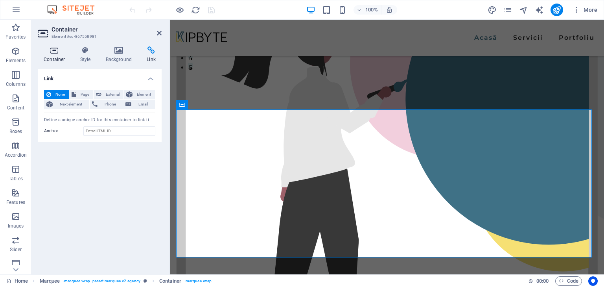
click at [50, 59] on h4 "Container" at bounding box center [56, 54] width 37 height 17
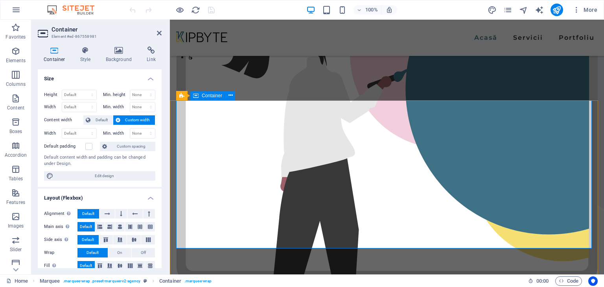
scroll to position [227, 0]
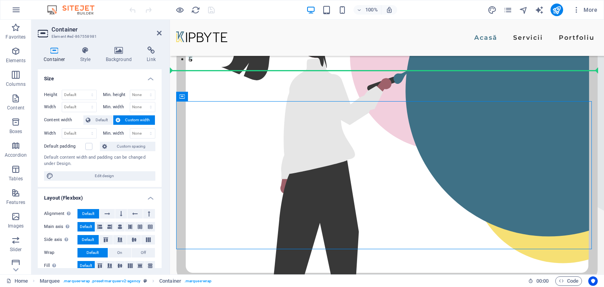
drag, startPoint x: 272, startPoint y: 119, endPoint x: 316, endPoint y: 80, distance: 59.3
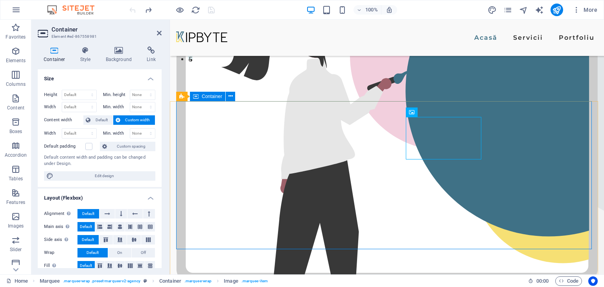
drag, startPoint x: 351, startPoint y: 105, endPoint x: 364, endPoint y: 149, distance: 45.4
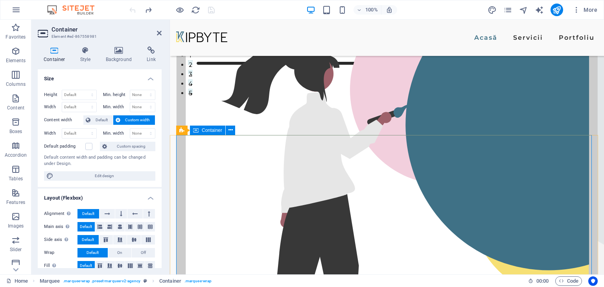
scroll to position [193, 0]
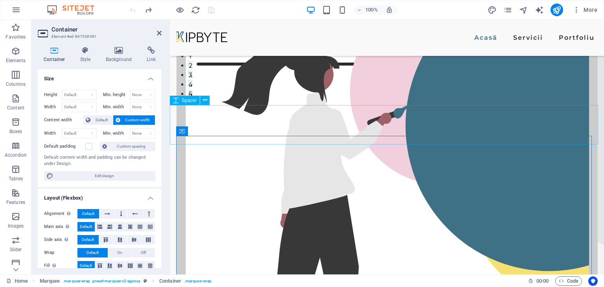
select select "px"
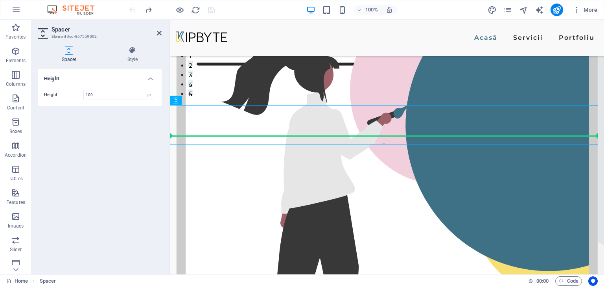
drag, startPoint x: 224, startPoint y: 127, endPoint x: 261, endPoint y: 146, distance: 42.0
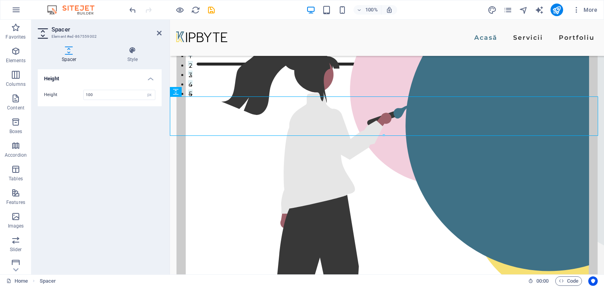
scroll to position [184, 0]
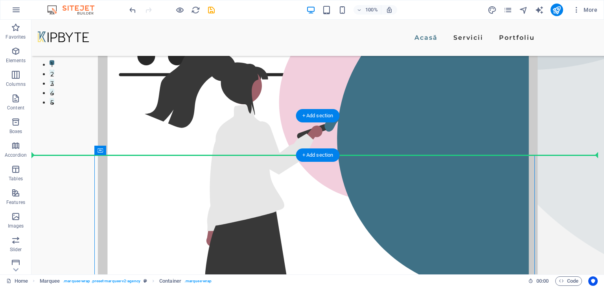
drag, startPoint x: 123, startPoint y: 146, endPoint x: 334, endPoint y: 140, distance: 210.8
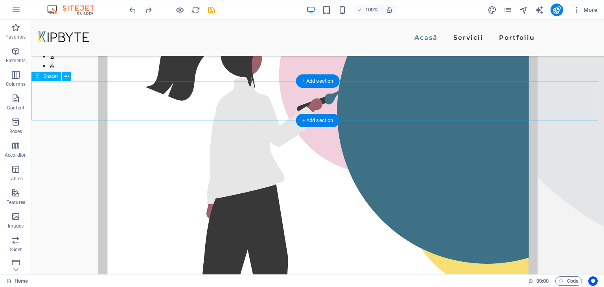
scroll to position [208, 0]
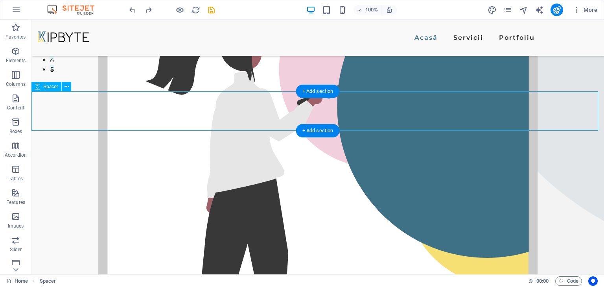
select select "px"
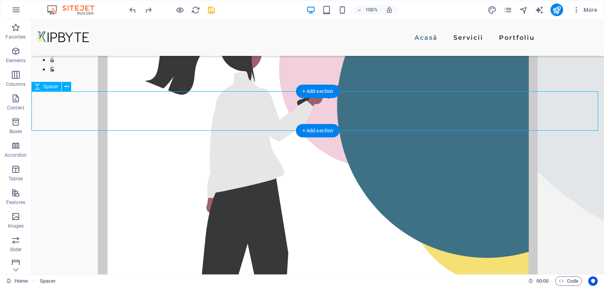
select select "px"
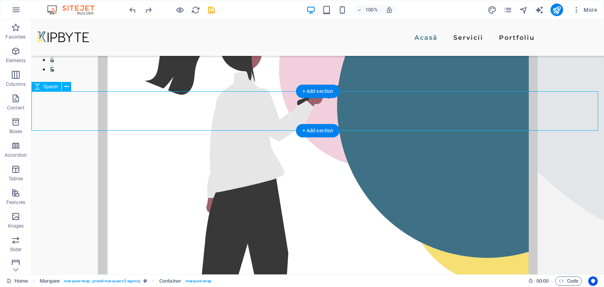
select select "px"
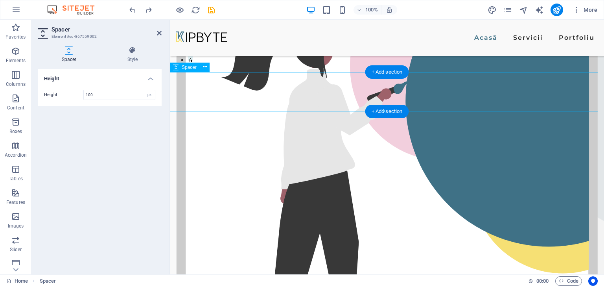
drag, startPoint x: 363, startPoint y: 92, endPoint x: 383, endPoint y: 87, distance: 20.7
drag, startPoint x: 383, startPoint y: 87, endPoint x: 383, endPoint y: 92, distance: 5.1
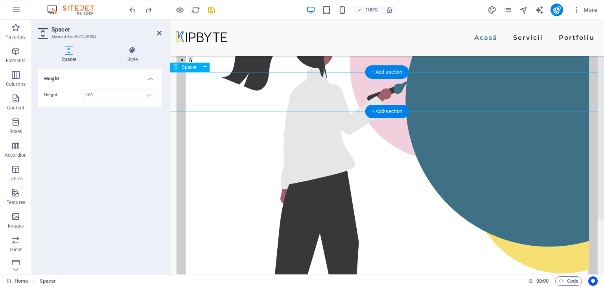
drag, startPoint x: 383, startPoint y: 92, endPoint x: 387, endPoint y: 85, distance: 8.6
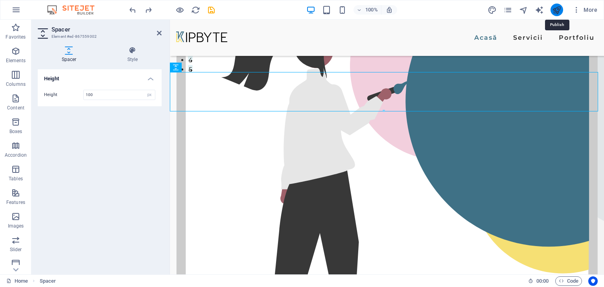
click at [556, 11] on icon "publish" at bounding box center [556, 10] width 9 height 9
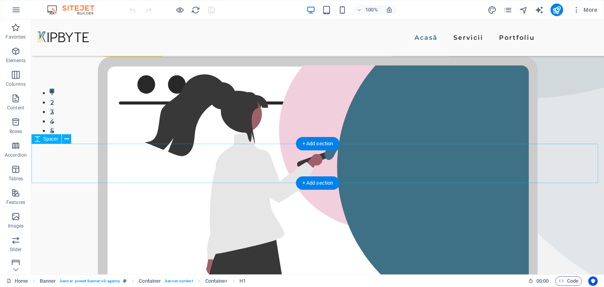
scroll to position [157, 0]
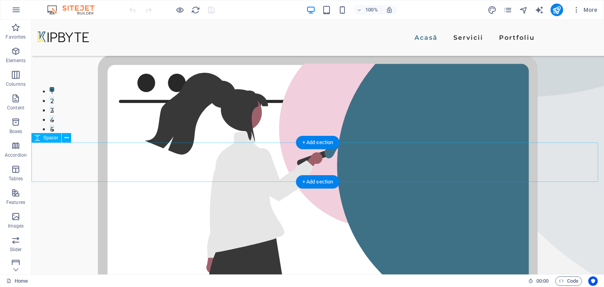
select select "px"
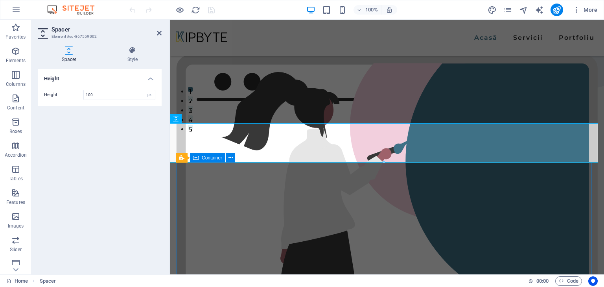
scroll to position [166, 0]
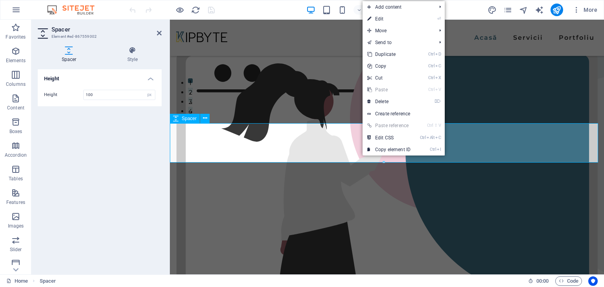
drag, startPoint x: 533, startPoint y: 158, endPoint x: 355, endPoint y: 141, distance: 178.2
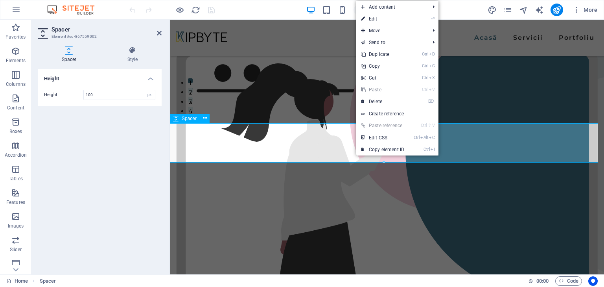
drag, startPoint x: 566, startPoint y: 156, endPoint x: 337, endPoint y: 142, distance: 230.0
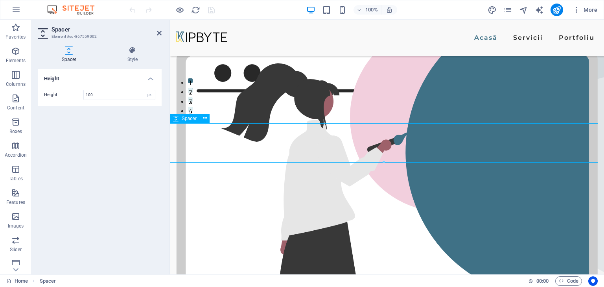
drag, startPoint x: 417, startPoint y: 143, endPoint x: 363, endPoint y: 143, distance: 53.5
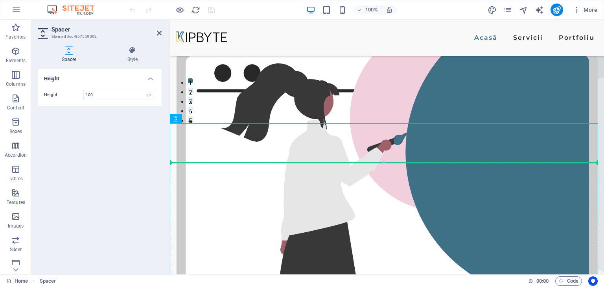
drag, startPoint x: 363, startPoint y: 143, endPoint x: 392, endPoint y: 176, distance: 43.7
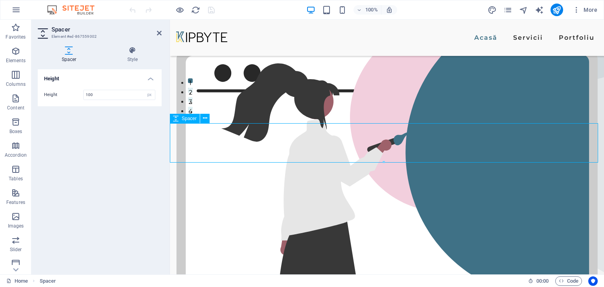
drag, startPoint x: 392, startPoint y: 145, endPoint x: 391, endPoint y: 158, distance: 12.6
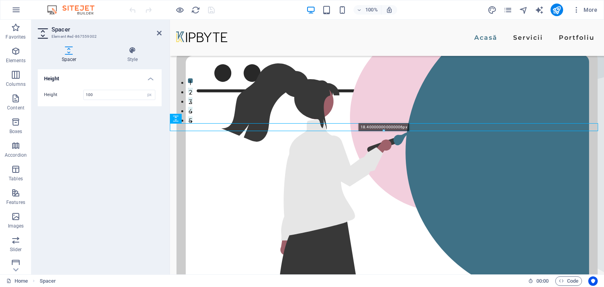
drag, startPoint x: 383, startPoint y: 162, endPoint x: 397, endPoint y: 121, distance: 43.3
click at [397, 121] on div "Container H1 Banner Banner Container Container SVG Text Spacer Spacer Button se…" at bounding box center [387, 64] width 434 height 420
drag, startPoint x: 555, startPoint y: 151, endPoint x: 385, endPoint y: 140, distance: 170.9
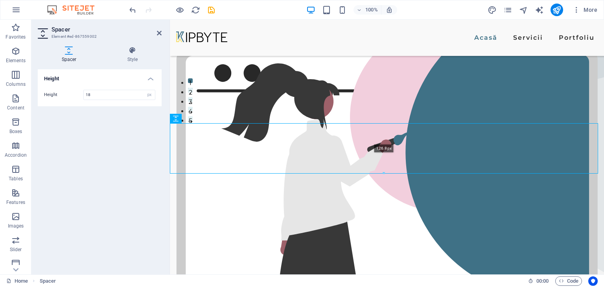
drag, startPoint x: 385, startPoint y: 129, endPoint x: 386, endPoint y: 179, distance: 49.9
click at [386, 179] on div "Container H1 Banner Banner Container Container SVG Text Spacer Spacer Button se…" at bounding box center [387, 64] width 434 height 420
type input "136"
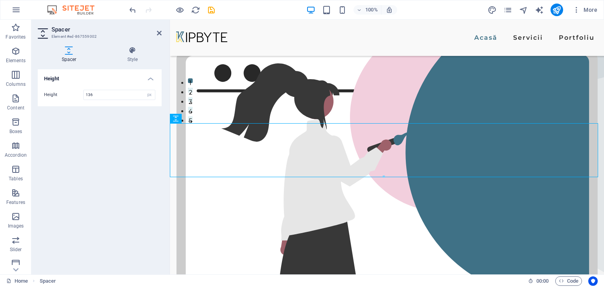
click at [82, 166] on div "Height Height 136 px rem vh vw" at bounding box center [100, 168] width 124 height 199
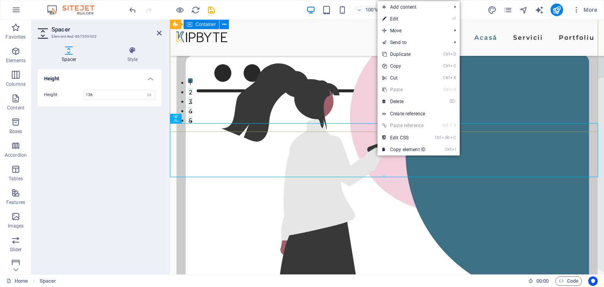
click at [359, 125] on div "Ne-ar plăcea să facem parte din BRAND -ul tău Noi credem că fiecare brand merit…" at bounding box center [387, 166] width 434 height 625
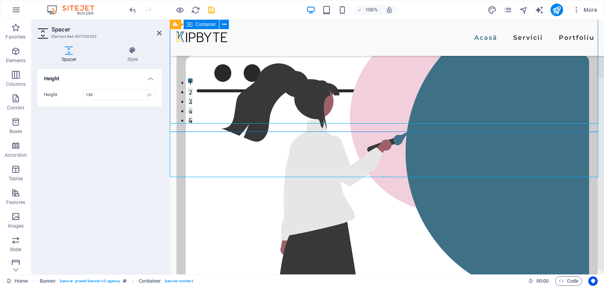
click at [359, 125] on div "Ne-ar plăcea să facem parte din BRAND -ul tău Noi credem că fiecare brand merit…" at bounding box center [387, 166] width 434 height 625
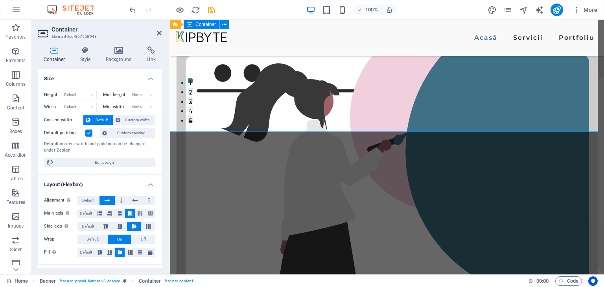
click at [359, 125] on div "Ne-ar plăcea să facem parte din BRAND -ul tău Noi credem că fiecare brand merit…" at bounding box center [387, 166] width 434 height 625
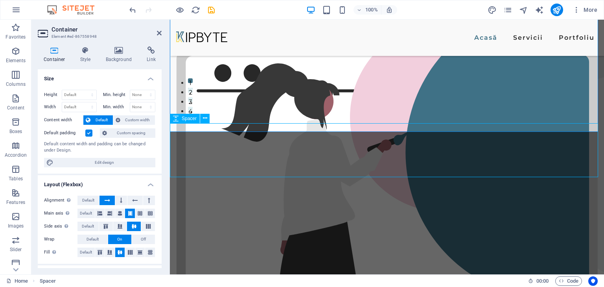
select select "px"
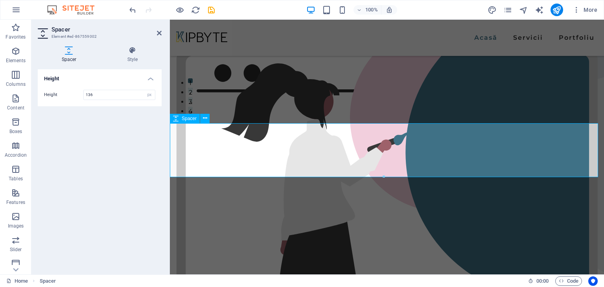
drag, startPoint x: 552, startPoint y: 195, endPoint x: 388, endPoint y: 142, distance: 172.6
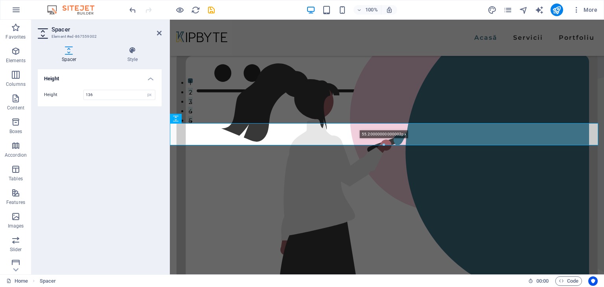
drag, startPoint x: 384, startPoint y: 176, endPoint x: 389, endPoint y: 143, distance: 33.0
click at [389, 143] on div at bounding box center [383, 144] width 427 height 3
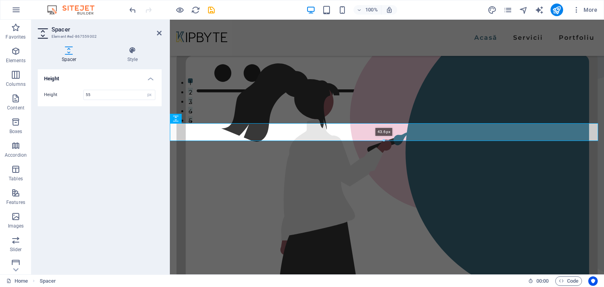
drag, startPoint x: 393, startPoint y: 145, endPoint x: 395, endPoint y: 138, distance: 6.9
click at [395, 138] on div "Container H1 Banner Banner Container Container SVG Text Spacer Spacer Button se…" at bounding box center [387, 64] width 434 height 420
type input "33"
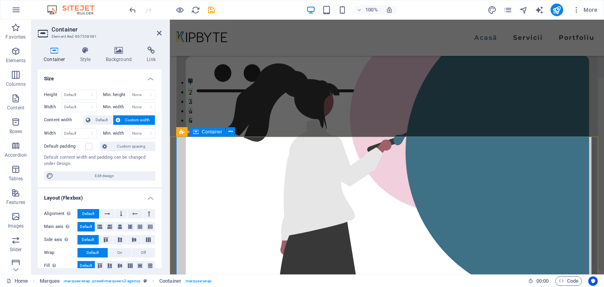
click at [558, 9] on icon "publish" at bounding box center [556, 10] width 9 height 9
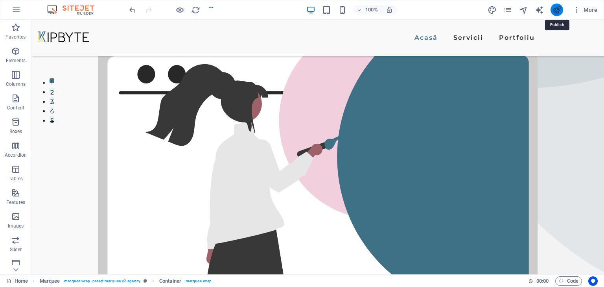
scroll to position [157, 0]
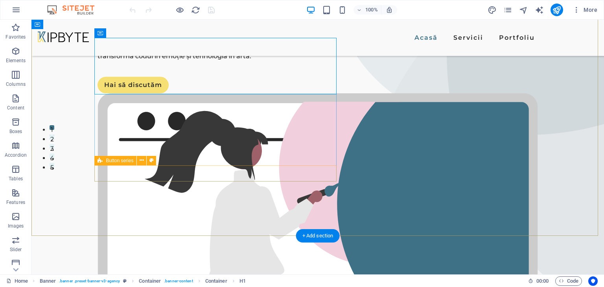
scroll to position [197, 0]
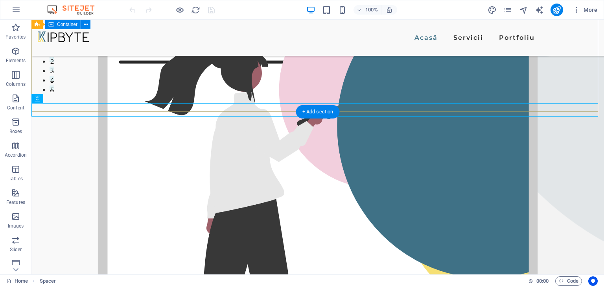
click at [344, 109] on div "Ne-ar plăcea să facem parte din BRAND -ul tău Noi credem că fiecare brand merit…" at bounding box center [317, 144] width 572 height 642
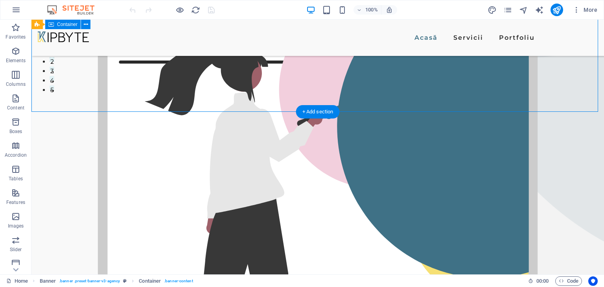
click at [345, 110] on div "Ne-ar plăcea să facem parte din BRAND -ul tău Noi credem că fiecare brand merit…" at bounding box center [317, 144] width 572 height 642
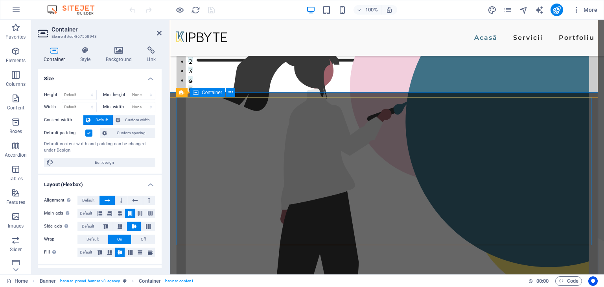
scroll to position [205, 0]
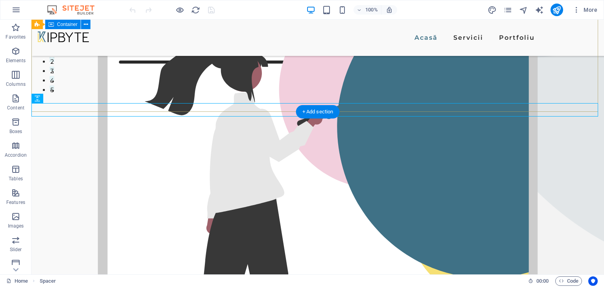
click at [357, 95] on div "Ne-ar plăcea să facem parte din BRAND -ul tău Noi credem că fiecare brand merit…" at bounding box center [317, 144] width 572 height 642
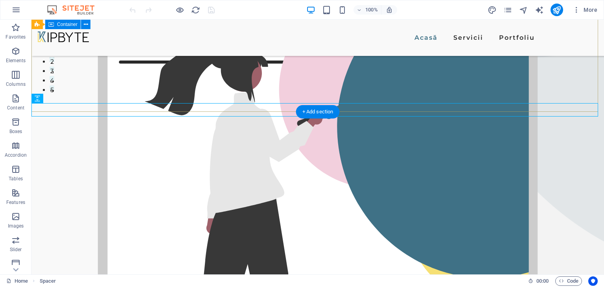
click at [340, 107] on div "Ne-ar plăcea să facem parte din BRAND -ul tău Noi credem că fiecare brand merit…" at bounding box center [317, 144] width 572 height 642
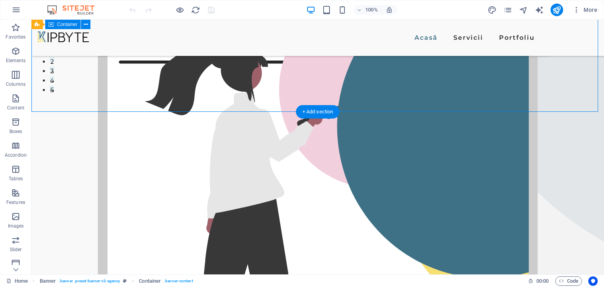
click at [343, 110] on div "Ne-ar plăcea să facem parte din BRAND -ul tău Noi credem că fiecare brand merit…" at bounding box center [317, 144] width 572 height 642
click at [283, 112] on div "Ne-ar plăcea să facem parte din BRAND -ul tău Noi credem că fiecare brand merit…" at bounding box center [317, 144] width 572 height 642
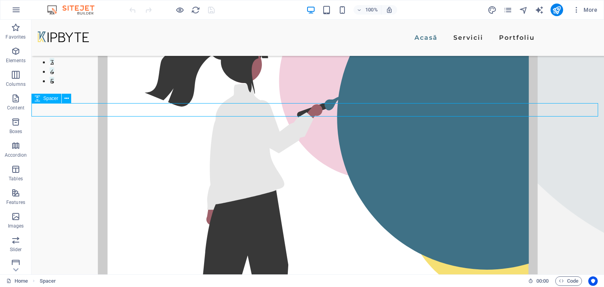
select select "px"
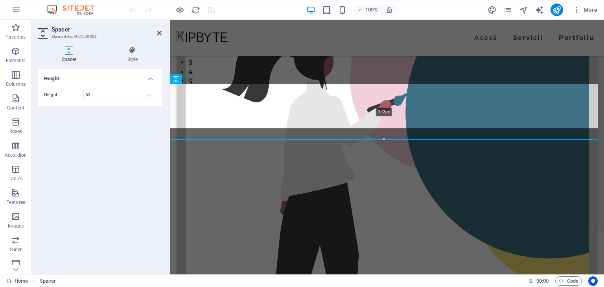
drag, startPoint x: 213, startPoint y: 75, endPoint x: 387, endPoint y: 142, distance: 186.7
click at [387, 141] on div at bounding box center [383, 139] width 427 height 3
type input "152"
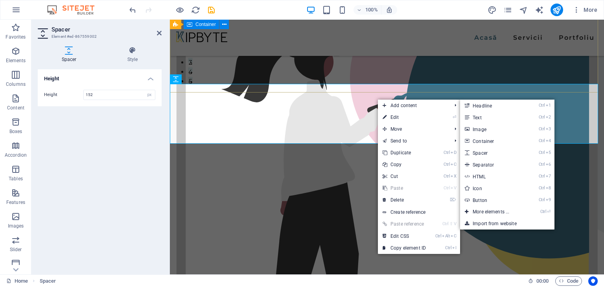
click at [357, 66] on div "Ne-ar plăcea să facem parte din BRAND -ul tău Noi credem că fiecare brand merit…" at bounding box center [387, 126] width 434 height 625
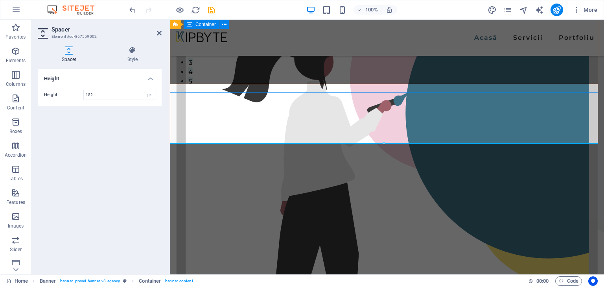
scroll to position [197, 0]
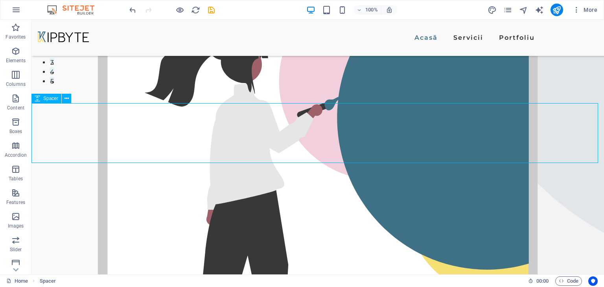
select select "px"
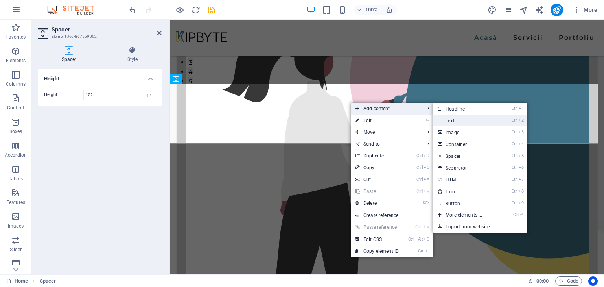
click at [448, 119] on link "Ctrl 2 Text" at bounding box center [465, 120] width 65 height 12
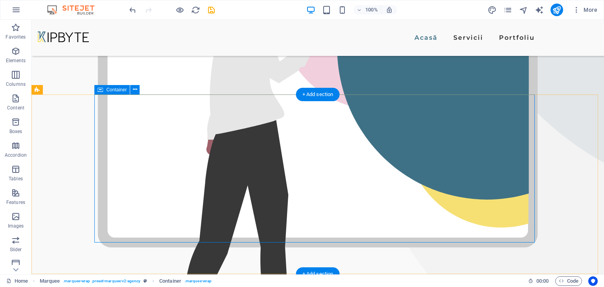
scroll to position [197, 0]
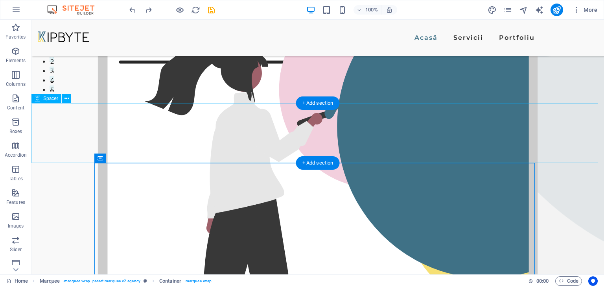
drag, startPoint x: 319, startPoint y: 120, endPoint x: 182, endPoint y: 120, distance: 137.6
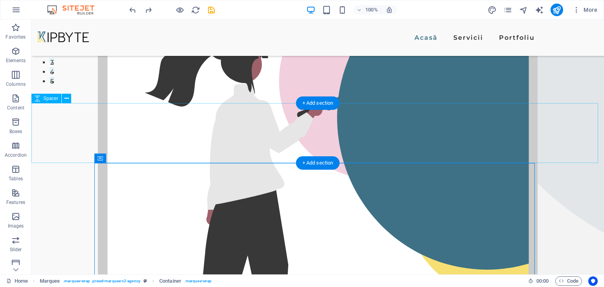
select select "px"
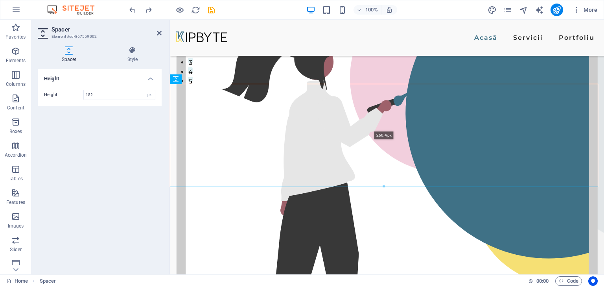
drag, startPoint x: 371, startPoint y: 144, endPoint x: 229, endPoint y: 97, distance: 149.5
click at [376, 186] on div at bounding box center [383, 186] width 427 height 3
type input "260"
click at [395, 82] on div "Ne-ar plăcea să facem parte din BRAND -ul tău Noi credem că fiecare brand merit…" at bounding box center [387, 126] width 434 height 625
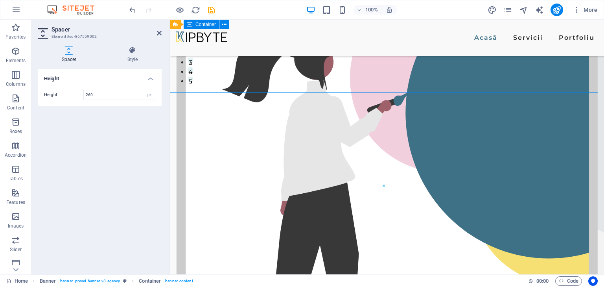
scroll to position [197, 0]
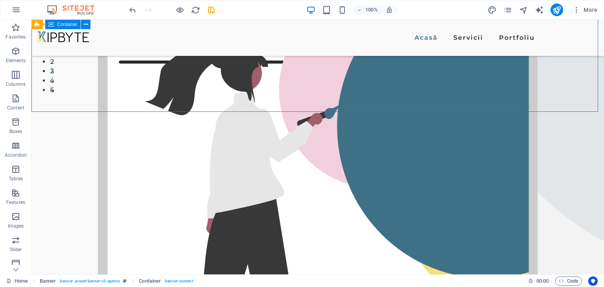
drag, startPoint x: 255, startPoint y: 84, endPoint x: 393, endPoint y: 86, distance: 138.4
click at [393, 86] on div "Ne-ar plăcea să facem parte din BRAND -ul tău Noi credem că fiecare brand merit…" at bounding box center [317, 144] width 572 height 642
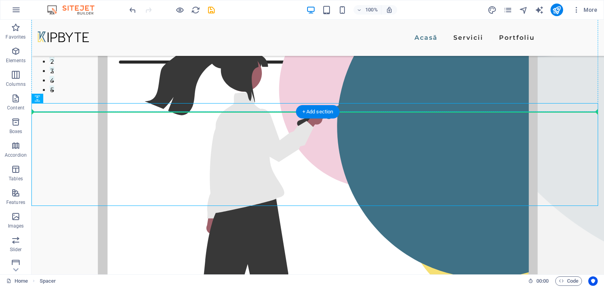
drag, startPoint x: 340, startPoint y: 120, endPoint x: 346, endPoint y: 90, distance: 30.8
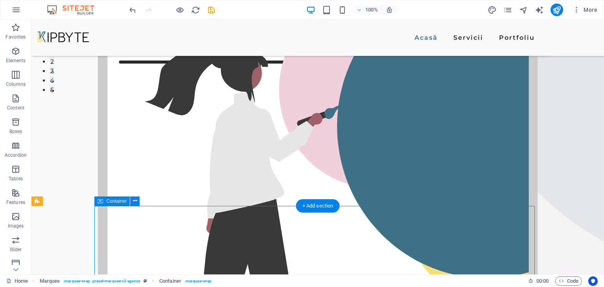
drag, startPoint x: 310, startPoint y: 225, endPoint x: 310, endPoint y: 215, distance: 9.8
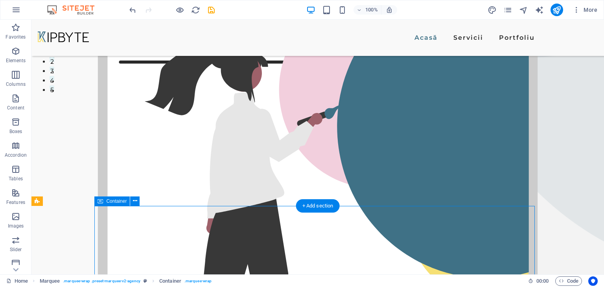
drag, startPoint x: 294, startPoint y: 224, endPoint x: 308, endPoint y: 225, distance: 13.8
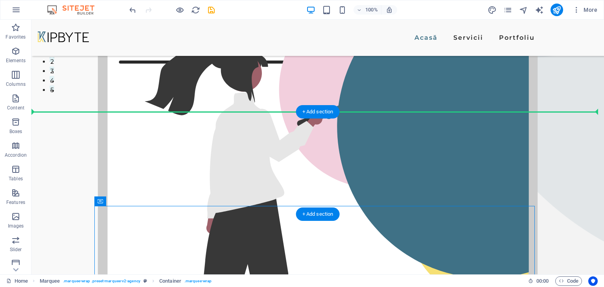
drag, startPoint x: 308, startPoint y: 225, endPoint x: 291, endPoint y: 160, distance: 66.7
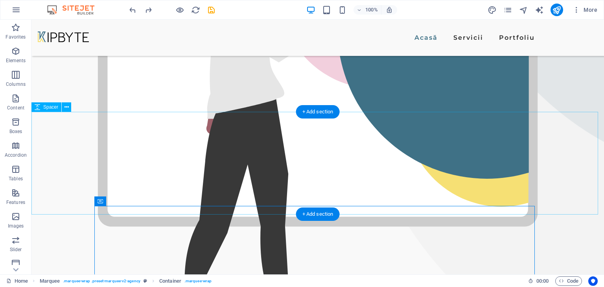
scroll to position [314, 0]
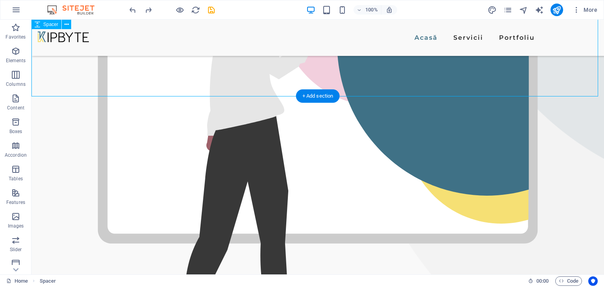
scroll to position [275, 0]
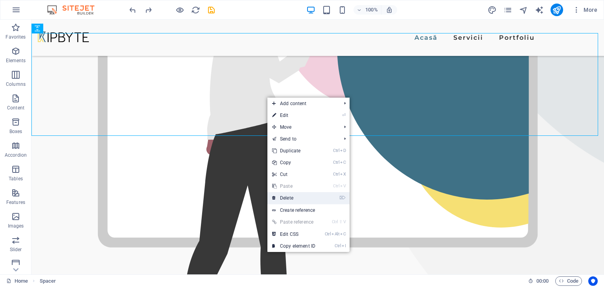
click at [291, 195] on link "⌦ Delete" at bounding box center [293, 198] width 53 height 12
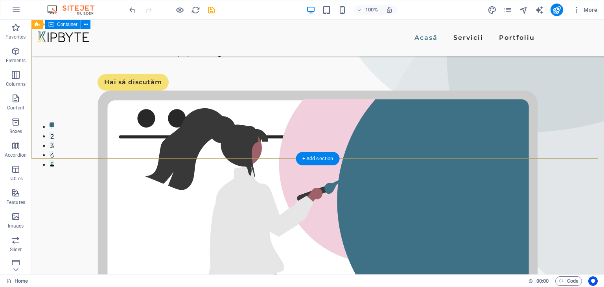
scroll to position [118, 0]
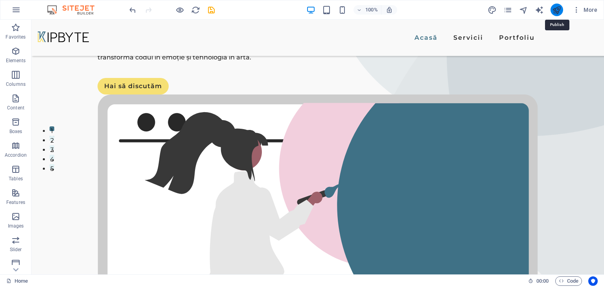
click at [555, 9] on icon "publish" at bounding box center [556, 10] width 9 height 9
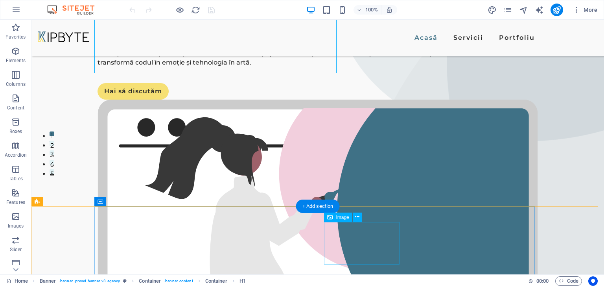
scroll to position [118, 0]
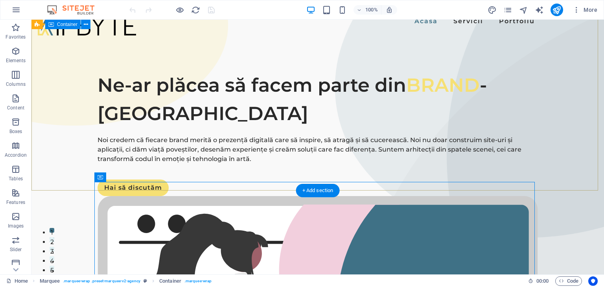
scroll to position [0, 0]
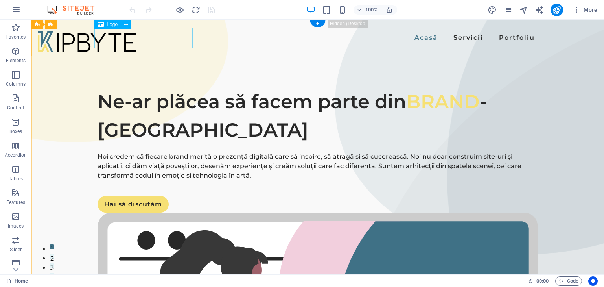
click at [124, 43] on div at bounding box center [87, 41] width 98 height 20
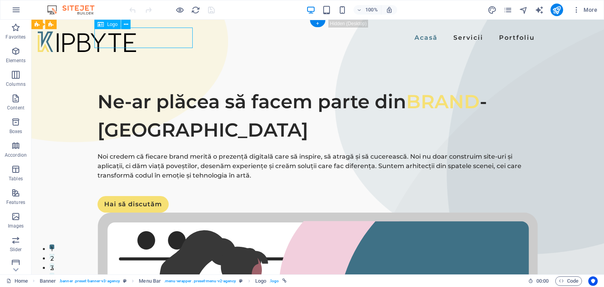
click at [124, 43] on div at bounding box center [87, 41] width 98 height 20
select select "px"
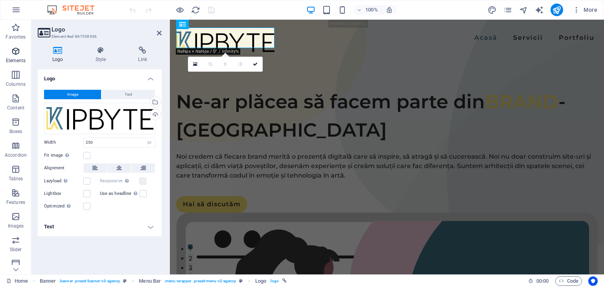
click at [21, 53] on span "Elements" at bounding box center [15, 55] width 31 height 19
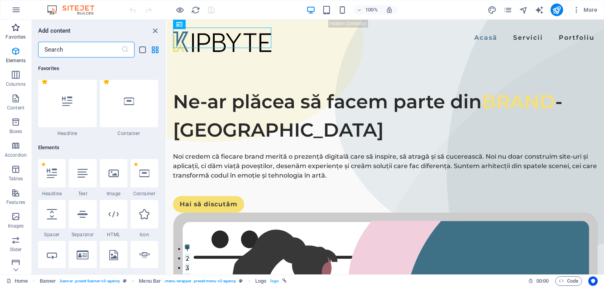
click at [15, 35] on p "Favorites" at bounding box center [16, 37] width 20 height 6
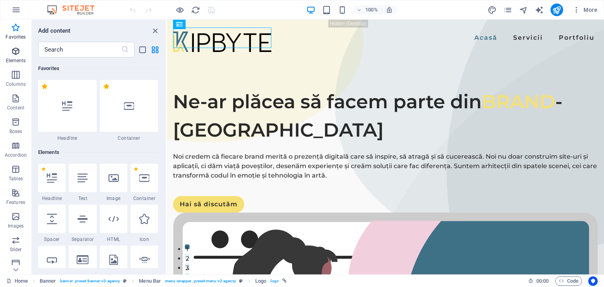
click at [13, 59] on p "Elements" at bounding box center [16, 60] width 20 height 6
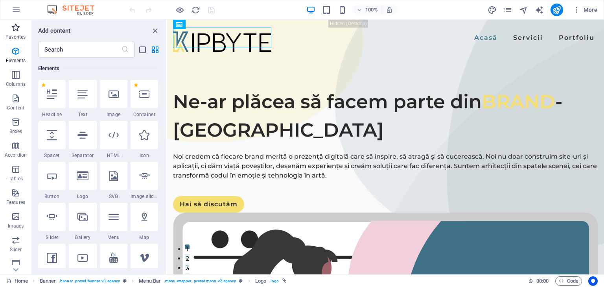
click at [19, 35] on p "Favorites" at bounding box center [16, 37] width 20 height 6
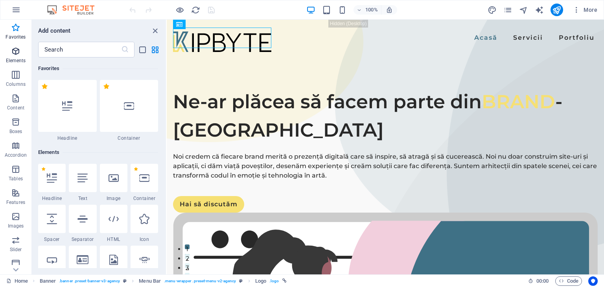
click at [25, 56] on span "Elements" at bounding box center [15, 55] width 31 height 19
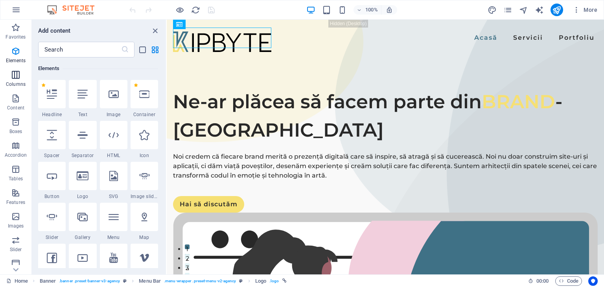
click at [13, 77] on icon "button" at bounding box center [15, 74] width 9 height 9
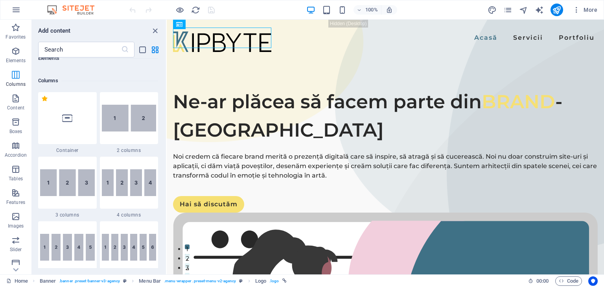
scroll to position [389, 0]
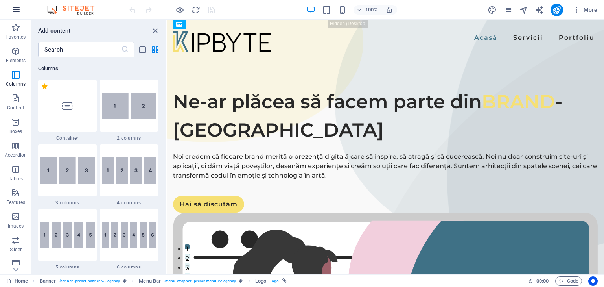
click at [13, 6] on icon "button" at bounding box center [15, 9] width 9 height 9
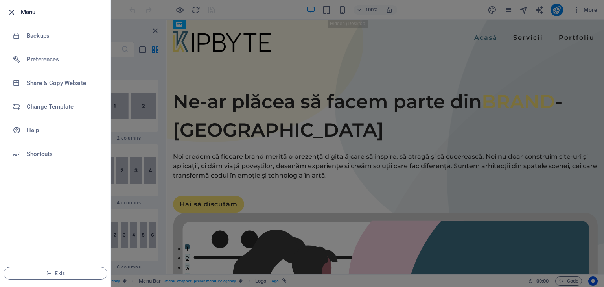
click at [10, 8] on icon "button" at bounding box center [11, 12] width 9 height 9
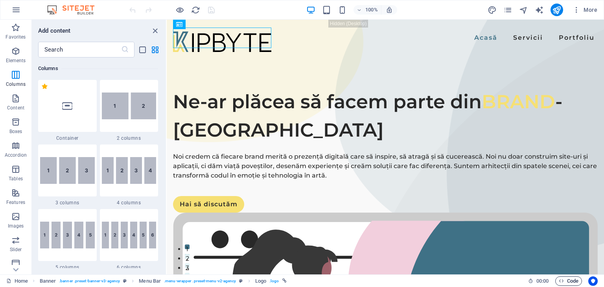
click at [575, 281] on span "Code" at bounding box center [569, 280] width 20 height 9
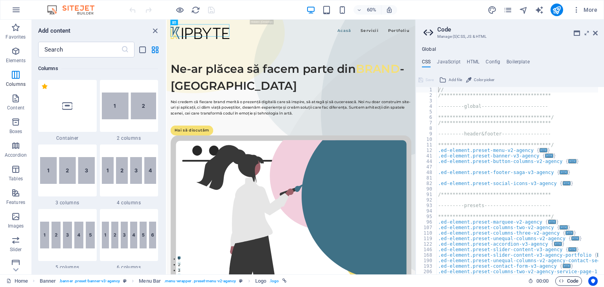
click at [575, 281] on span "Code" at bounding box center [569, 280] width 20 height 9
click at [574, 281] on span "Code" at bounding box center [569, 280] width 20 height 9
drag, startPoint x: 594, startPoint y: 35, endPoint x: 427, endPoint y: 15, distance: 167.9
click at [594, 35] on icon at bounding box center [595, 33] width 5 height 6
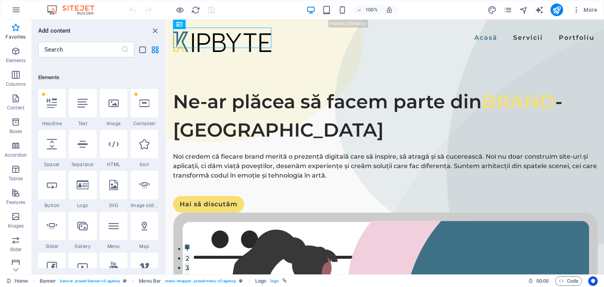
scroll to position [0, 0]
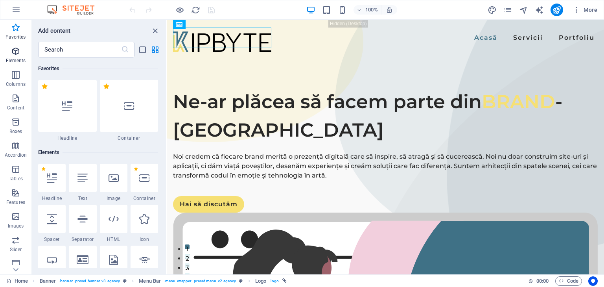
click at [19, 47] on icon "button" at bounding box center [15, 50] width 9 height 9
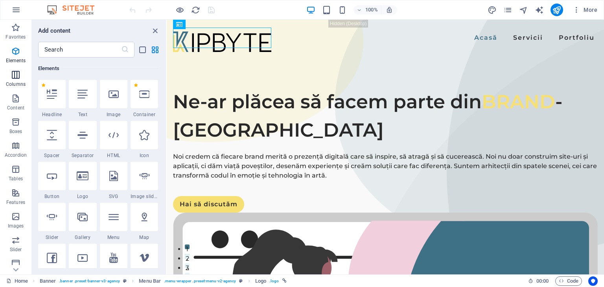
click at [18, 76] on icon "button" at bounding box center [15, 74] width 9 height 9
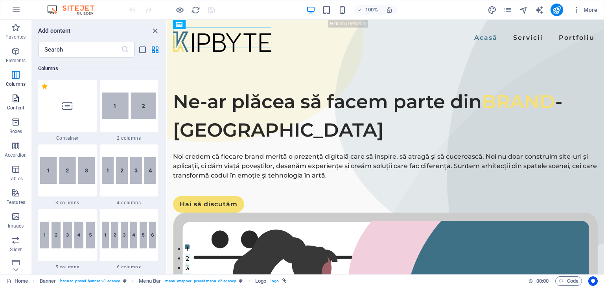
click at [20, 101] on span "Content" at bounding box center [15, 103] width 31 height 19
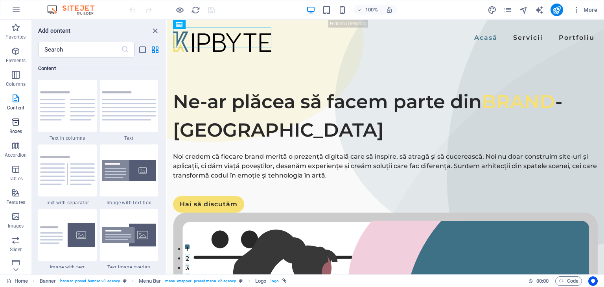
click at [17, 131] on p "Boxes" at bounding box center [15, 131] width 13 height 6
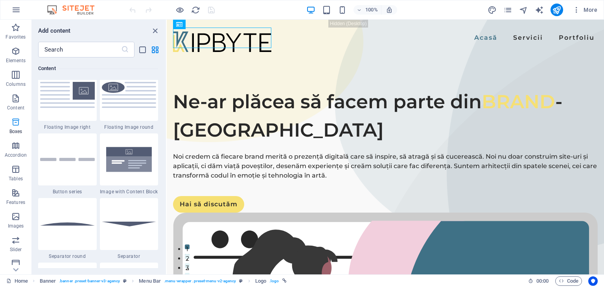
scroll to position [2168, 0]
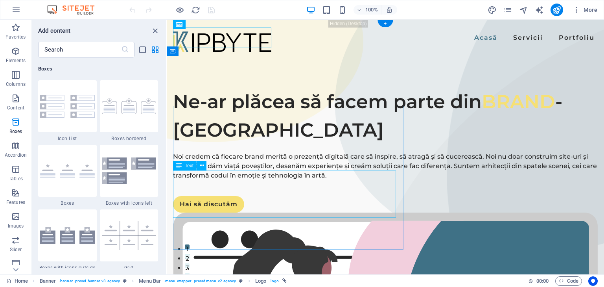
click at [219, 180] on div "Noi credem că fiecare brand merită o prezență digitală care să inspire, să atra…" at bounding box center [385, 166] width 425 height 28
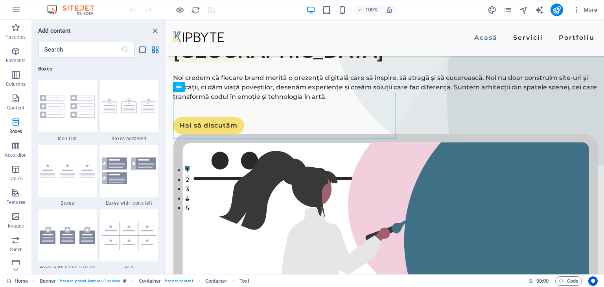
scroll to position [99, 0]
click at [18, 237] on icon "button" at bounding box center [15, 234] width 9 height 9
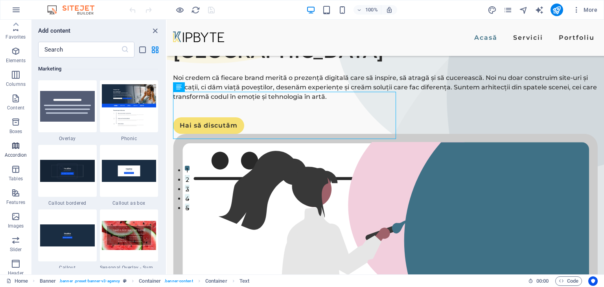
scroll to position [0, 0]
click at [70, 8] on img at bounding box center [74, 9] width 59 height 9
click at [17, 11] on icon "button" at bounding box center [15, 9] width 9 height 9
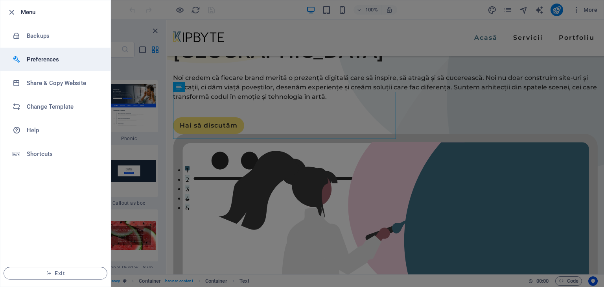
click at [57, 65] on li "Preferences" at bounding box center [55, 60] width 110 height 24
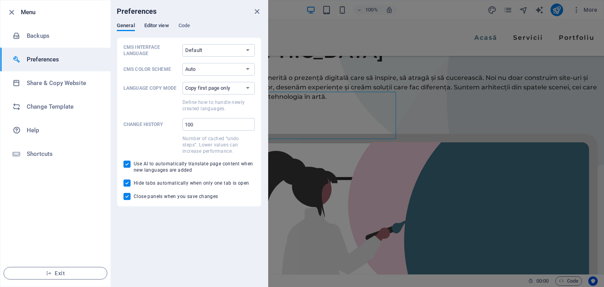
click at [148, 29] on span "Editor view" at bounding box center [156, 26] width 25 height 11
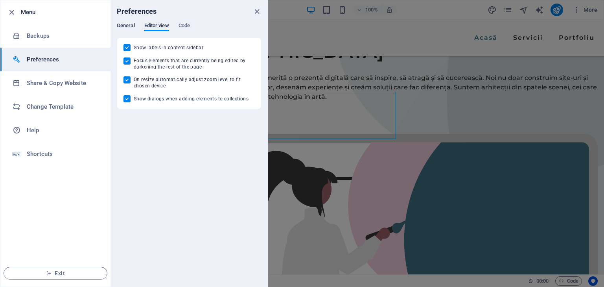
click at [125, 26] on span "General" at bounding box center [126, 26] width 18 height 11
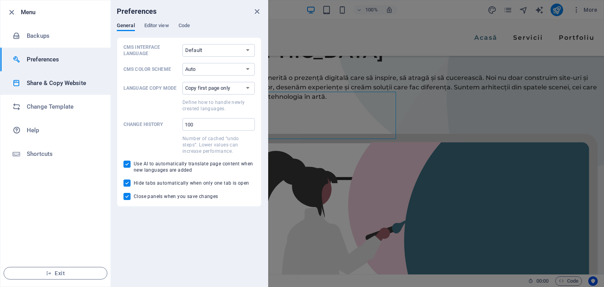
click at [60, 83] on h6 "Share & Copy Website" at bounding box center [63, 82] width 73 height 9
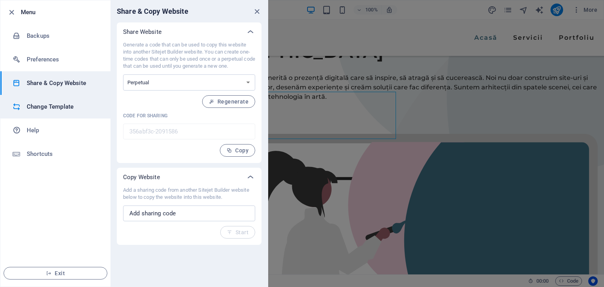
click at [72, 116] on li "Change Template" at bounding box center [55, 107] width 110 height 24
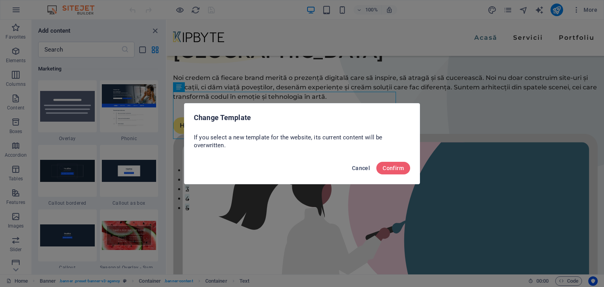
click at [362, 169] on span "Cancel" at bounding box center [361, 168] width 18 height 6
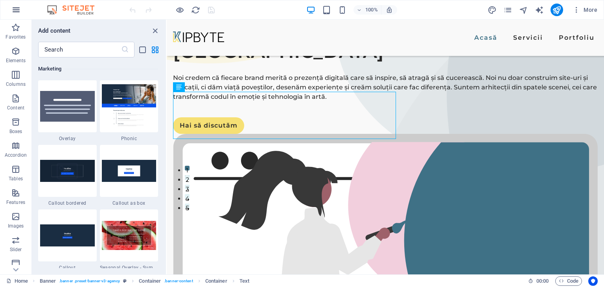
click at [8, 5] on button "button" at bounding box center [16, 9] width 19 height 19
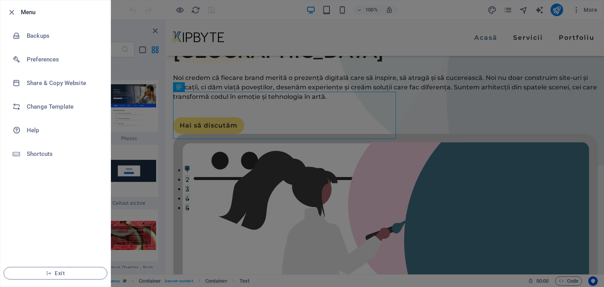
click at [216, 106] on div at bounding box center [302, 143] width 604 height 287
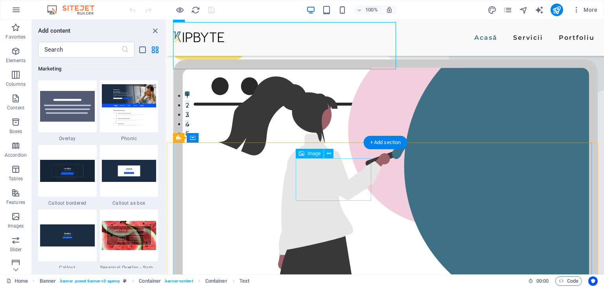
scroll to position [157, 0]
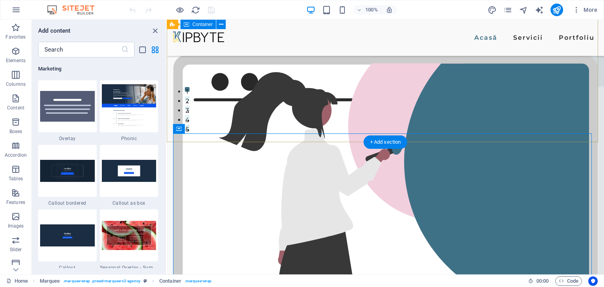
click at [314, 129] on div "Ne-ar plăcea să facem parte din BRAND -ul tău Noi credem că fiecare brand merit…" at bounding box center [385, 176] width 437 height 628
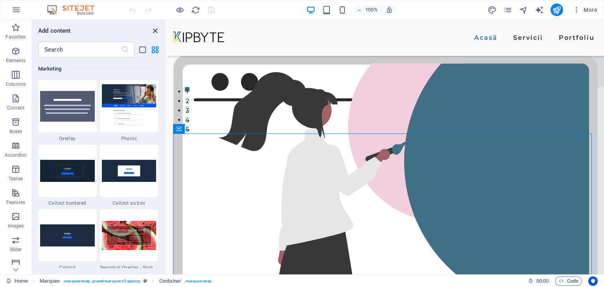
click at [154, 30] on icon "close panel" at bounding box center [155, 30] width 9 height 9
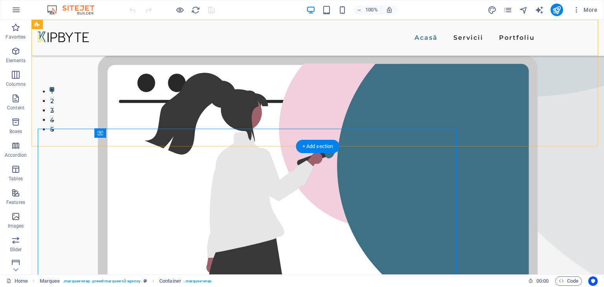
scroll to position [162, 0]
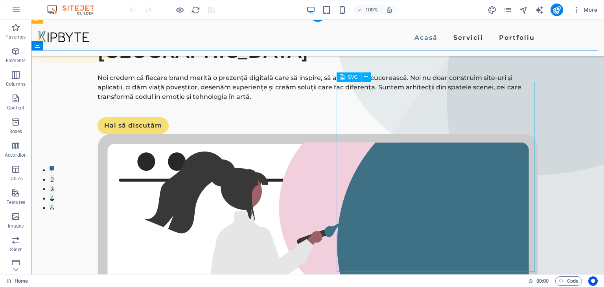
scroll to position [0, 0]
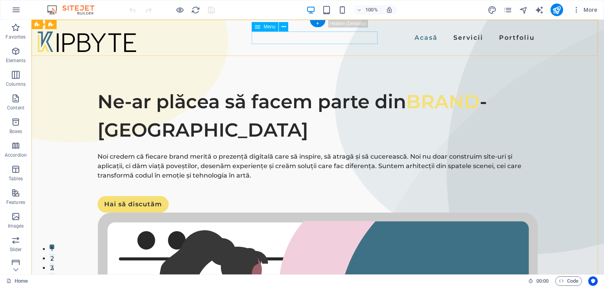
click at [310, 37] on nav "Acasă Servicii Portfoliu" at bounding box center [317, 37] width 440 height 13
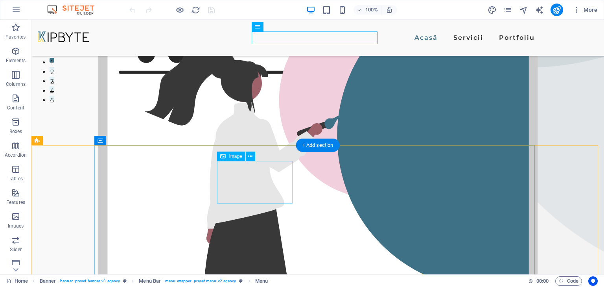
scroll to position [187, 0]
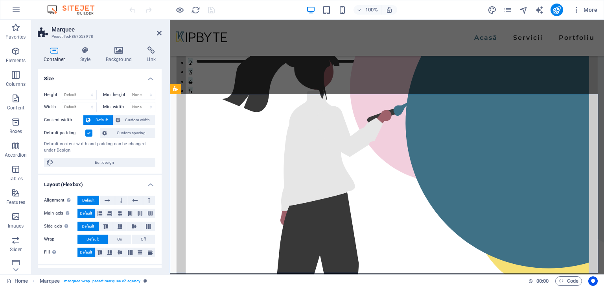
click at [58, 120] on label "Content width" at bounding box center [63, 119] width 39 height 9
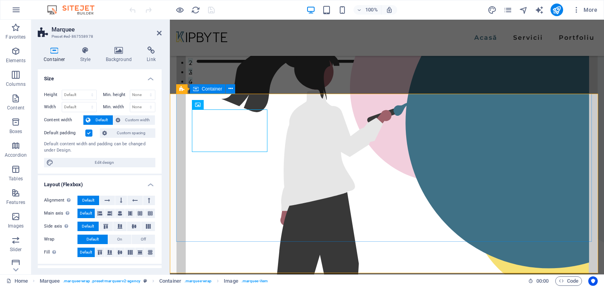
scroll to position [187, 0]
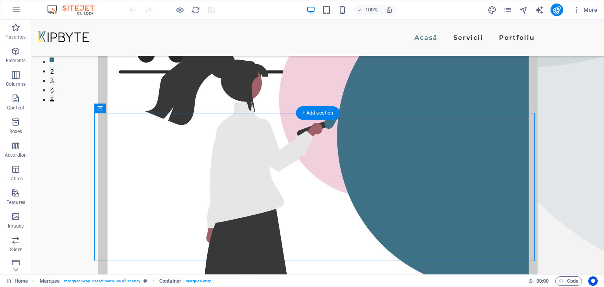
drag, startPoint x: 132, startPoint y: 93, endPoint x: 276, endPoint y: 117, distance: 145.4
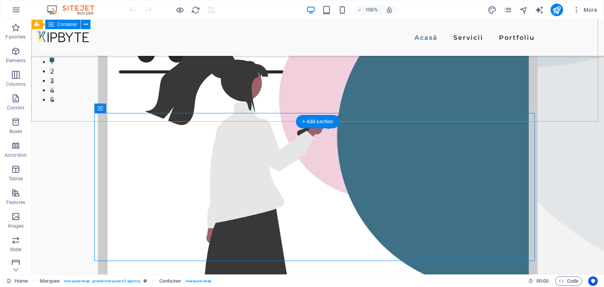
click at [273, 106] on div "Ne-ar plăcea să facem parte din BRAND -ul tău Noi credem că fiecare brand merit…" at bounding box center [317, 154] width 572 height 642
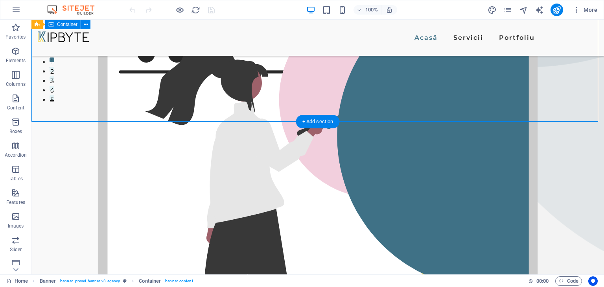
click at [273, 106] on div "Ne-ar plăcea să facem parte din BRAND -ul tău Noi credem că fiecare brand merit…" at bounding box center [317, 154] width 572 height 642
